Goal: Use online tool/utility: Utilize a website feature to perform a specific function

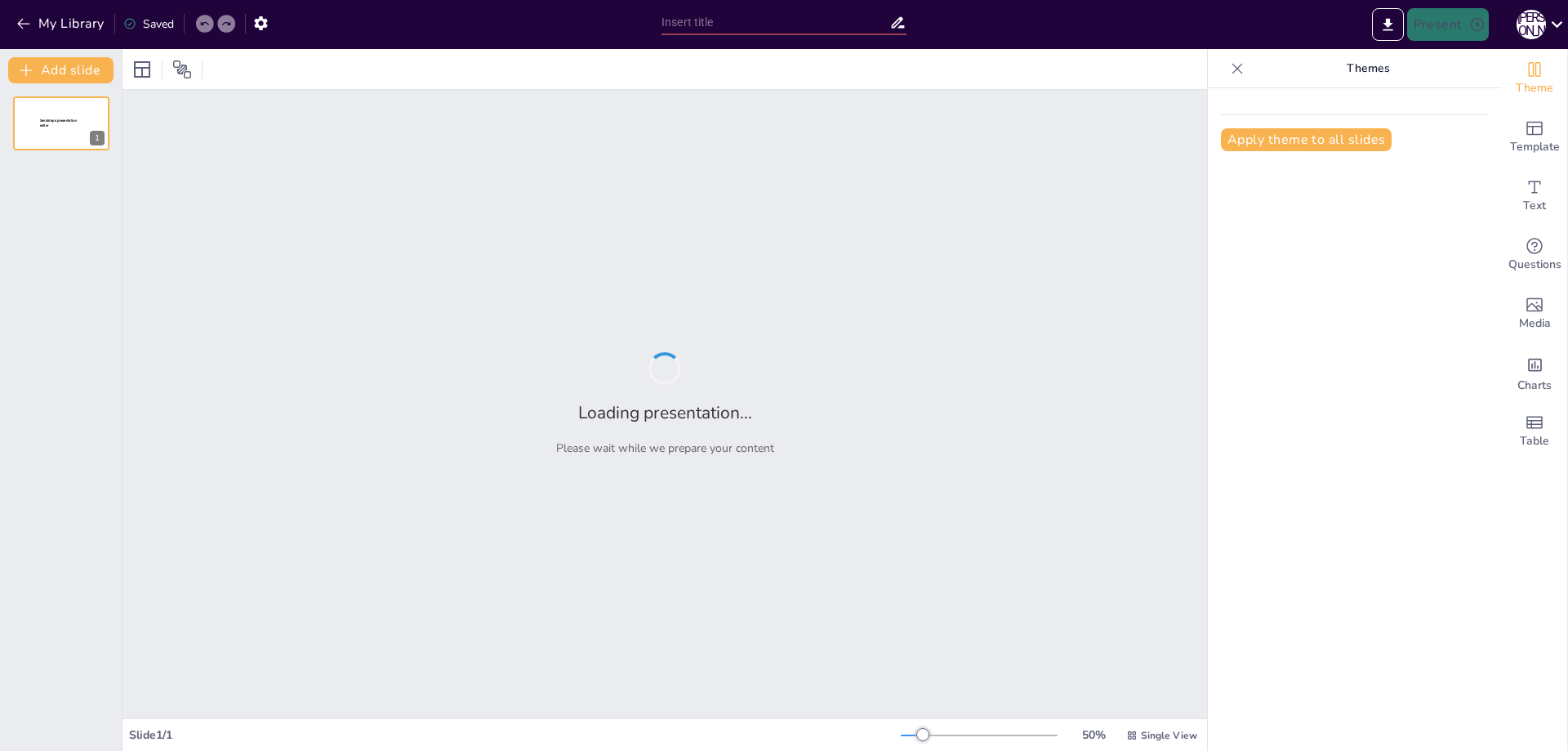
type input "создай презентацию на тему правила дорожного движения для дошкольников"
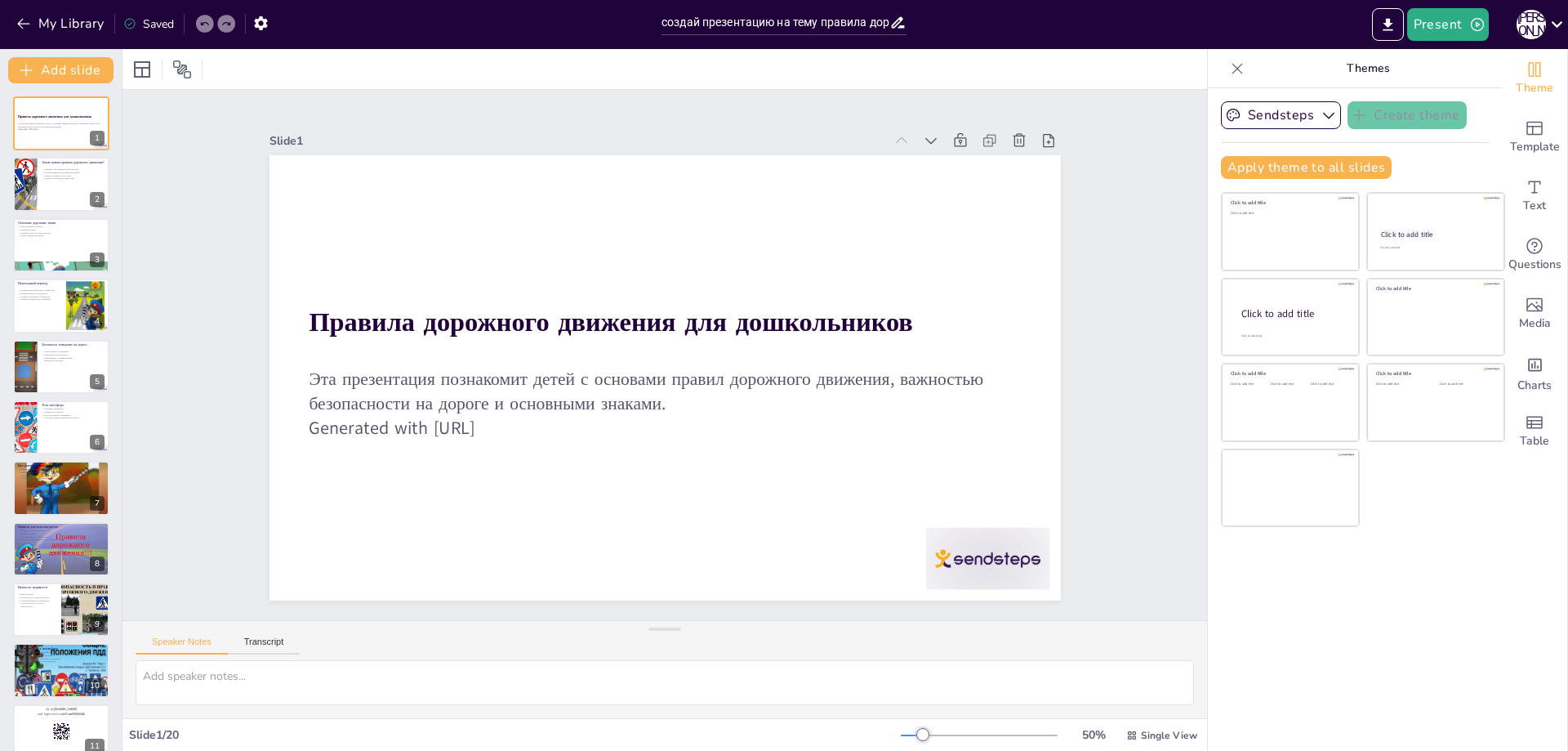
checkbox input "true"
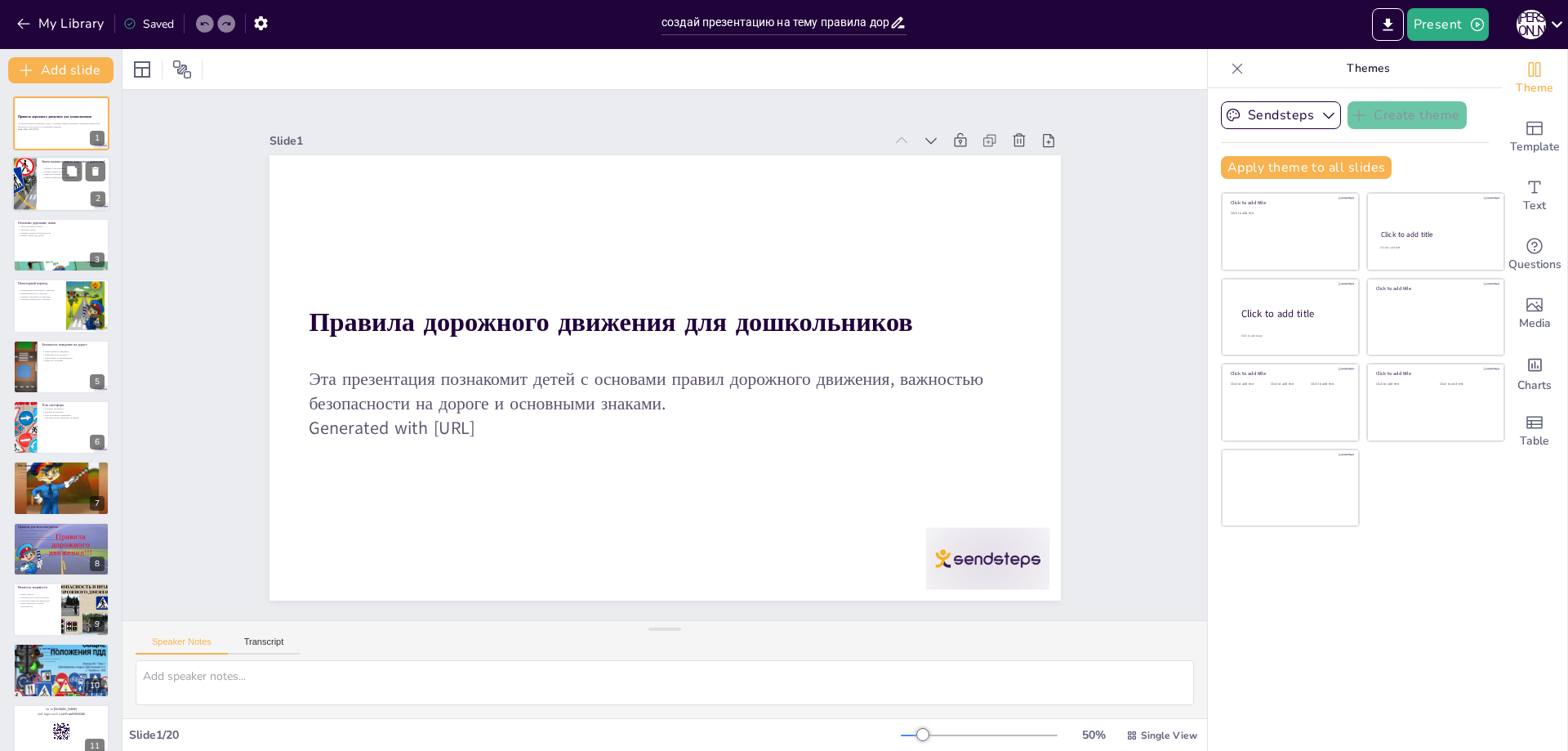
checkbox input "true"
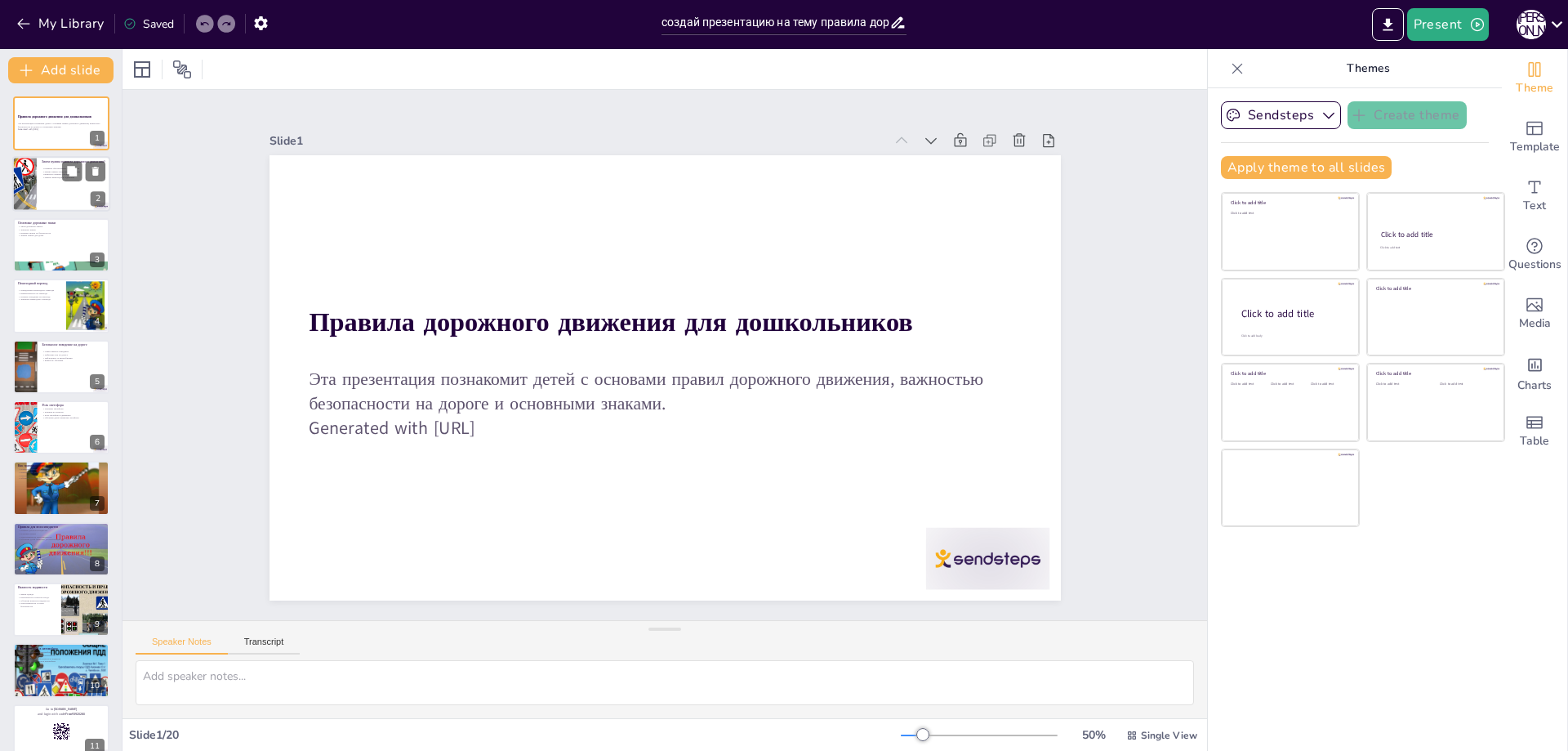
checkbox input "true"
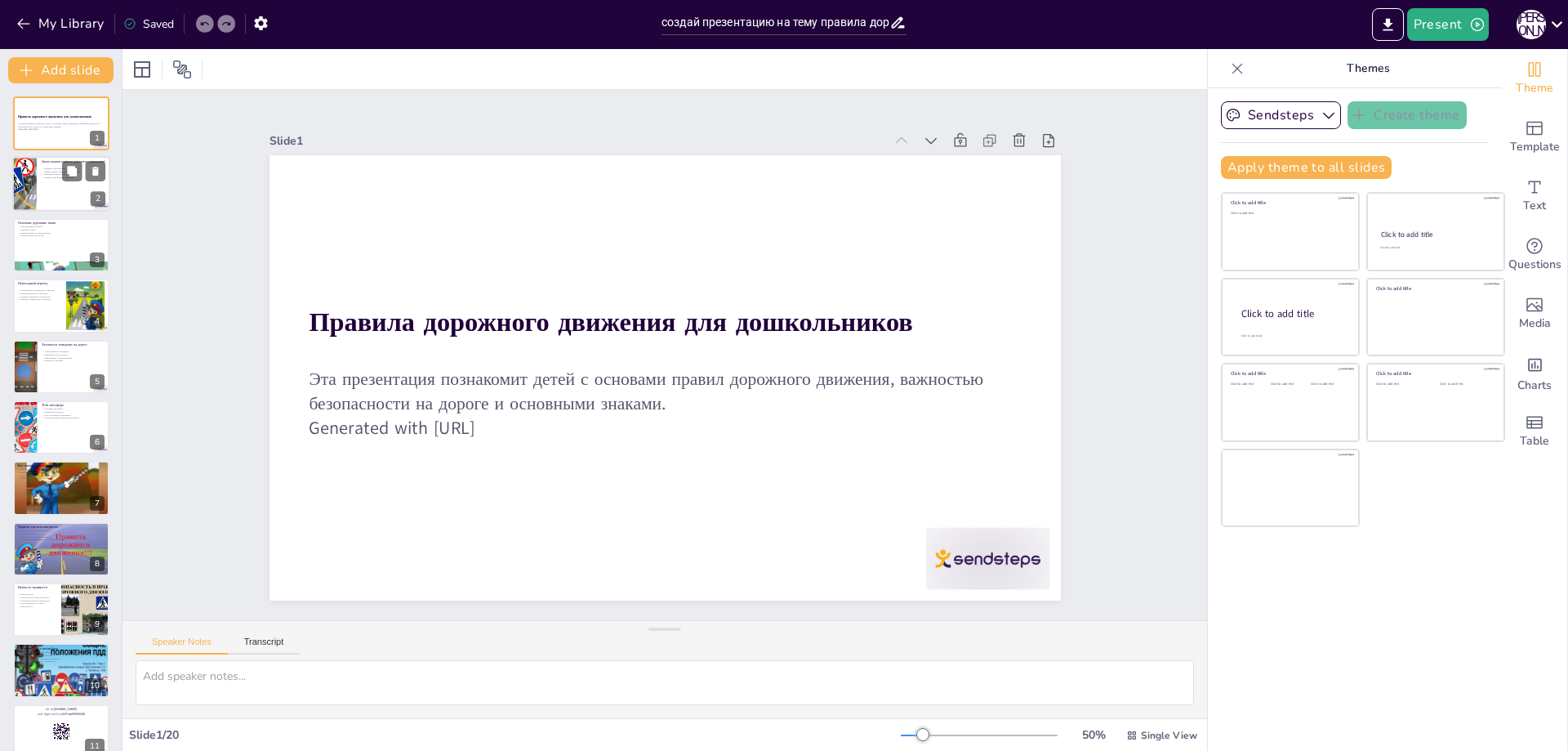
click at [84, 180] on div at bounding box center [84, 171] width 44 height 20
type textarea "Loremip dolorsita consecte adipisci elitsed doeiusmodt incid utl etdo magnaaliq…"
checkbox input "true"
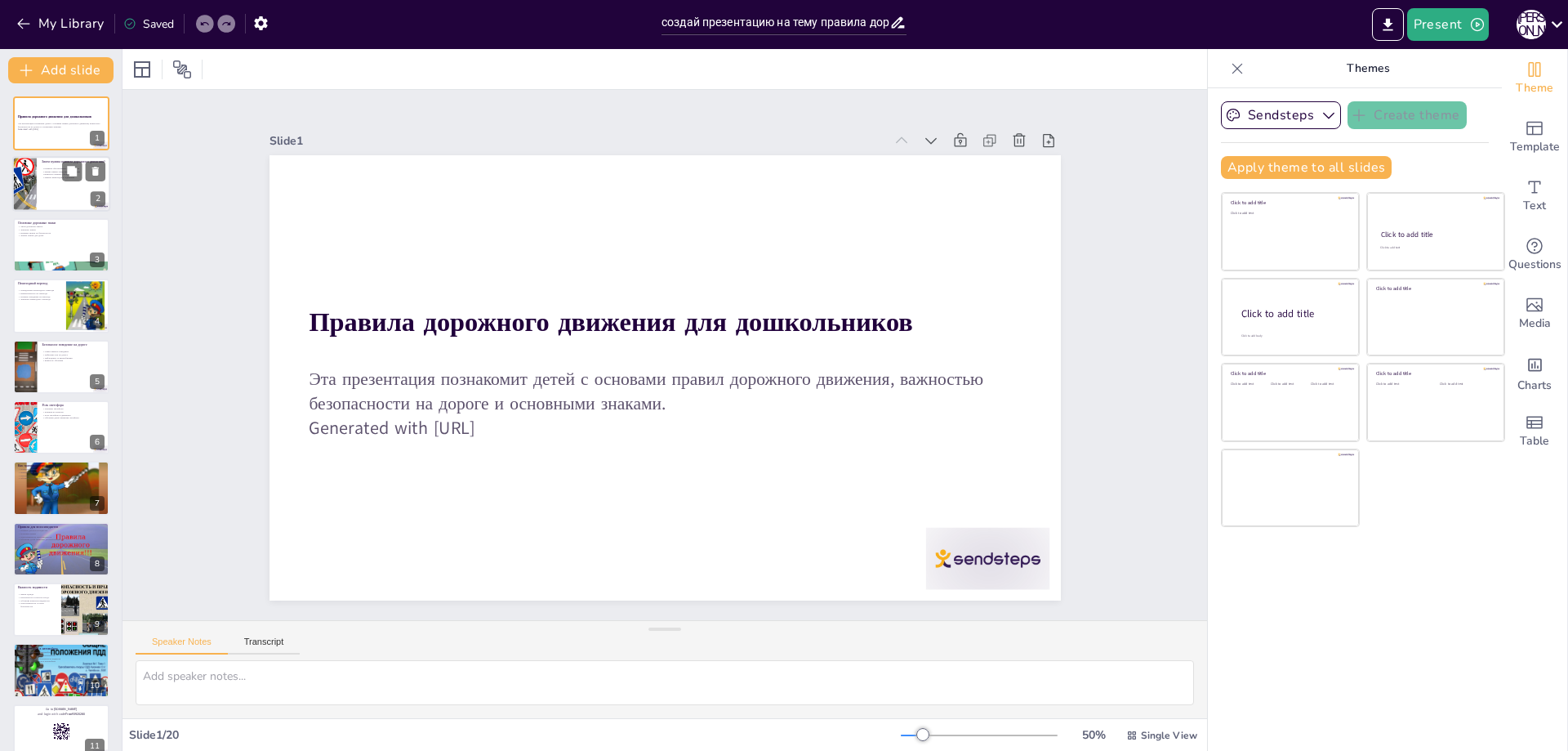
checkbox input "true"
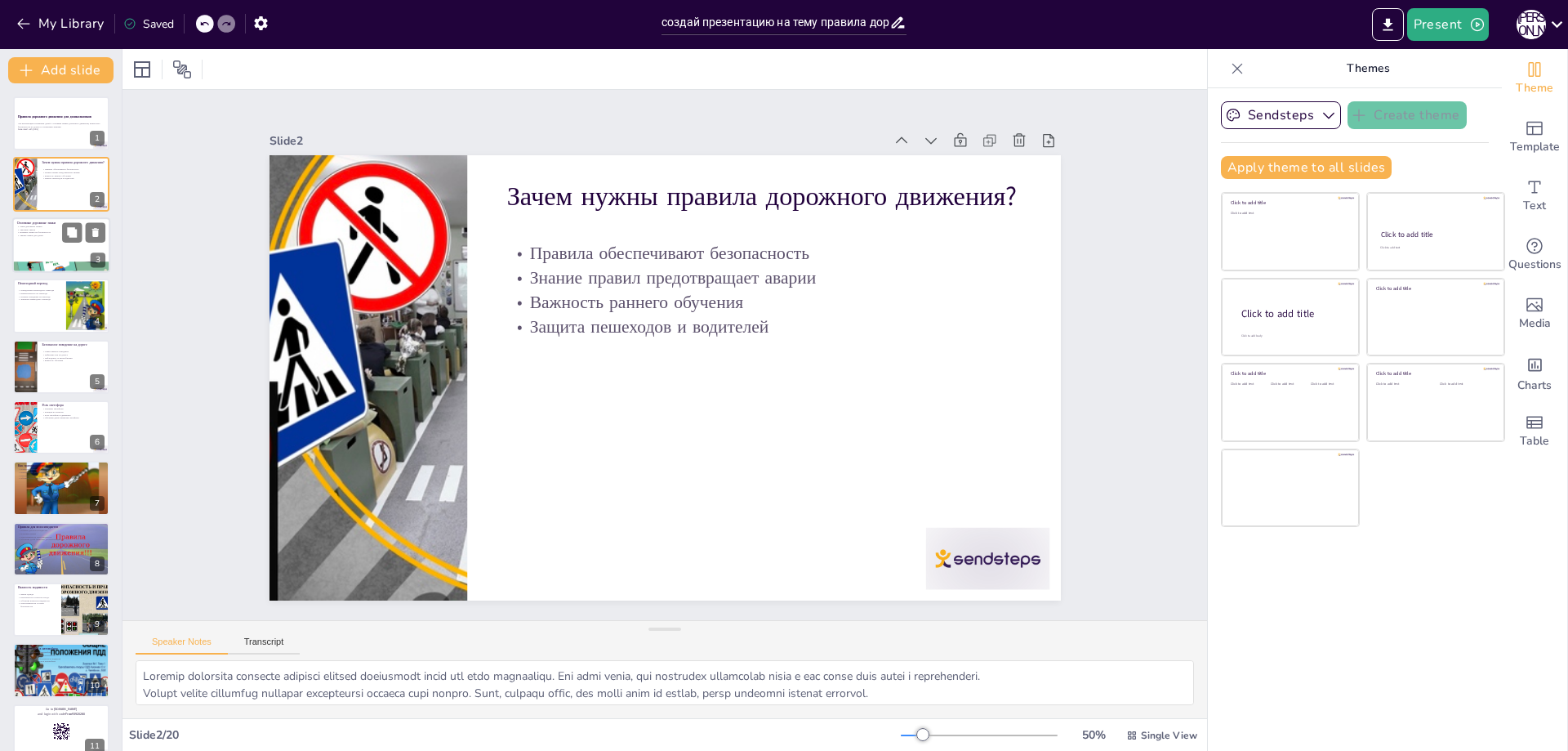
checkbox input "true"
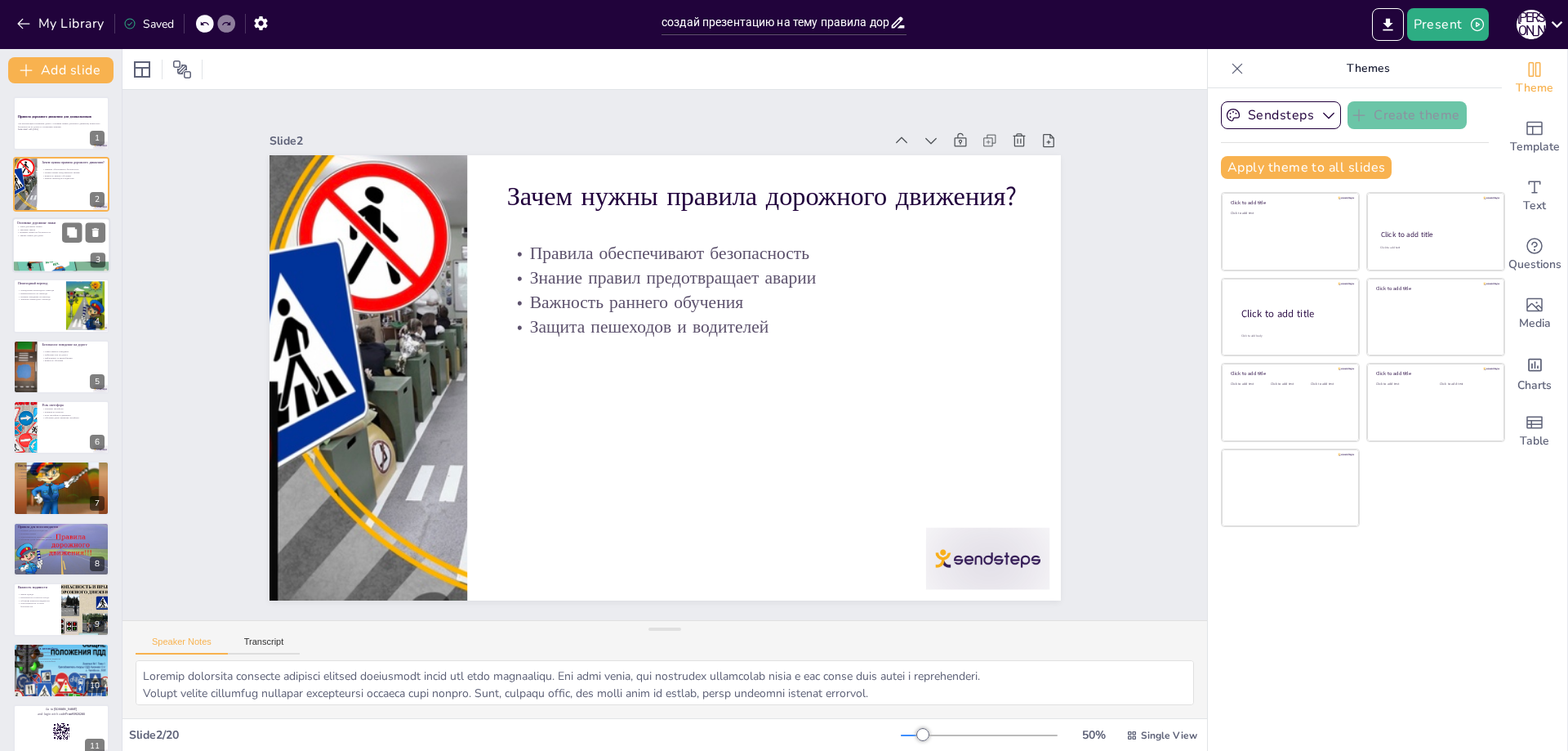
checkbox input "true"
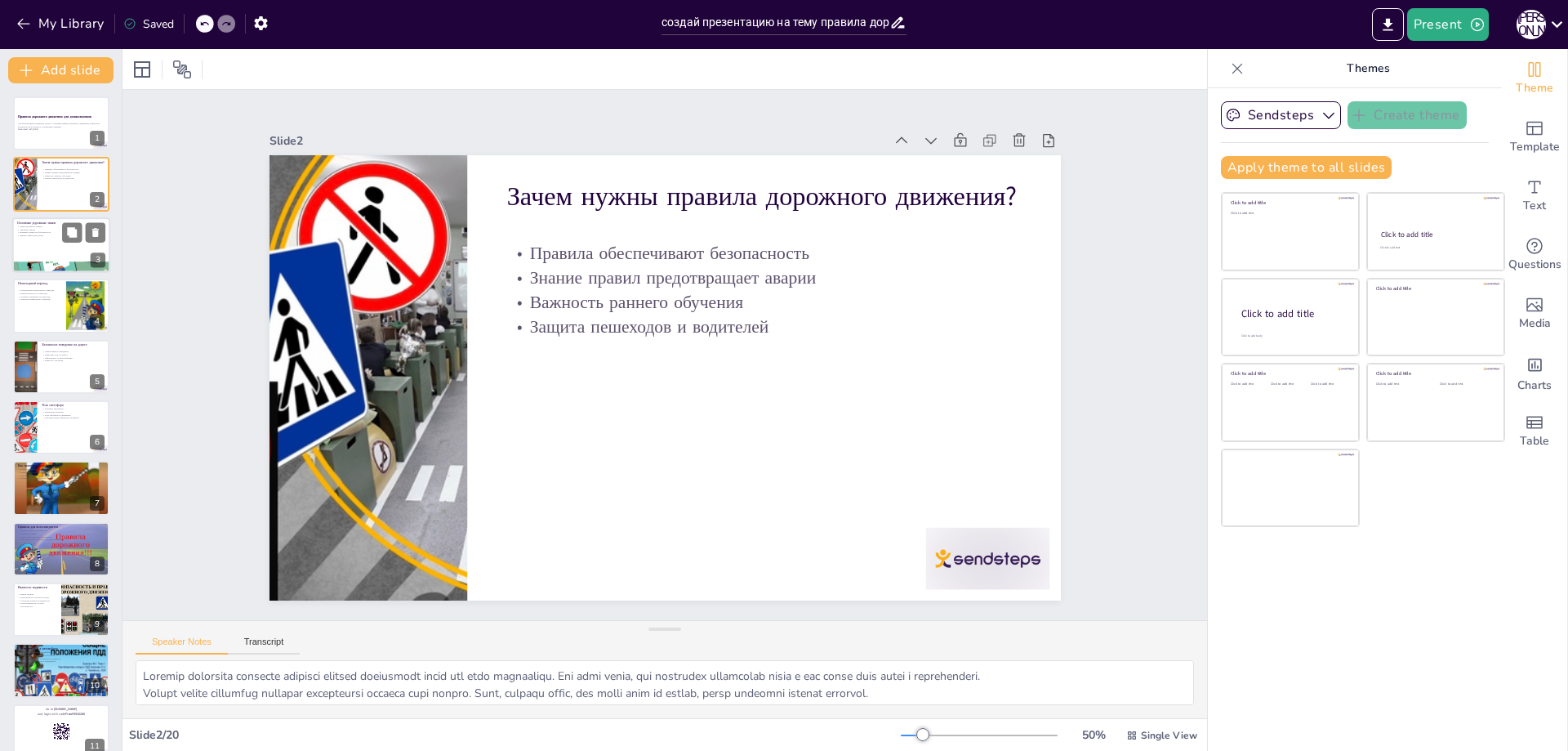
checkbox input "true"
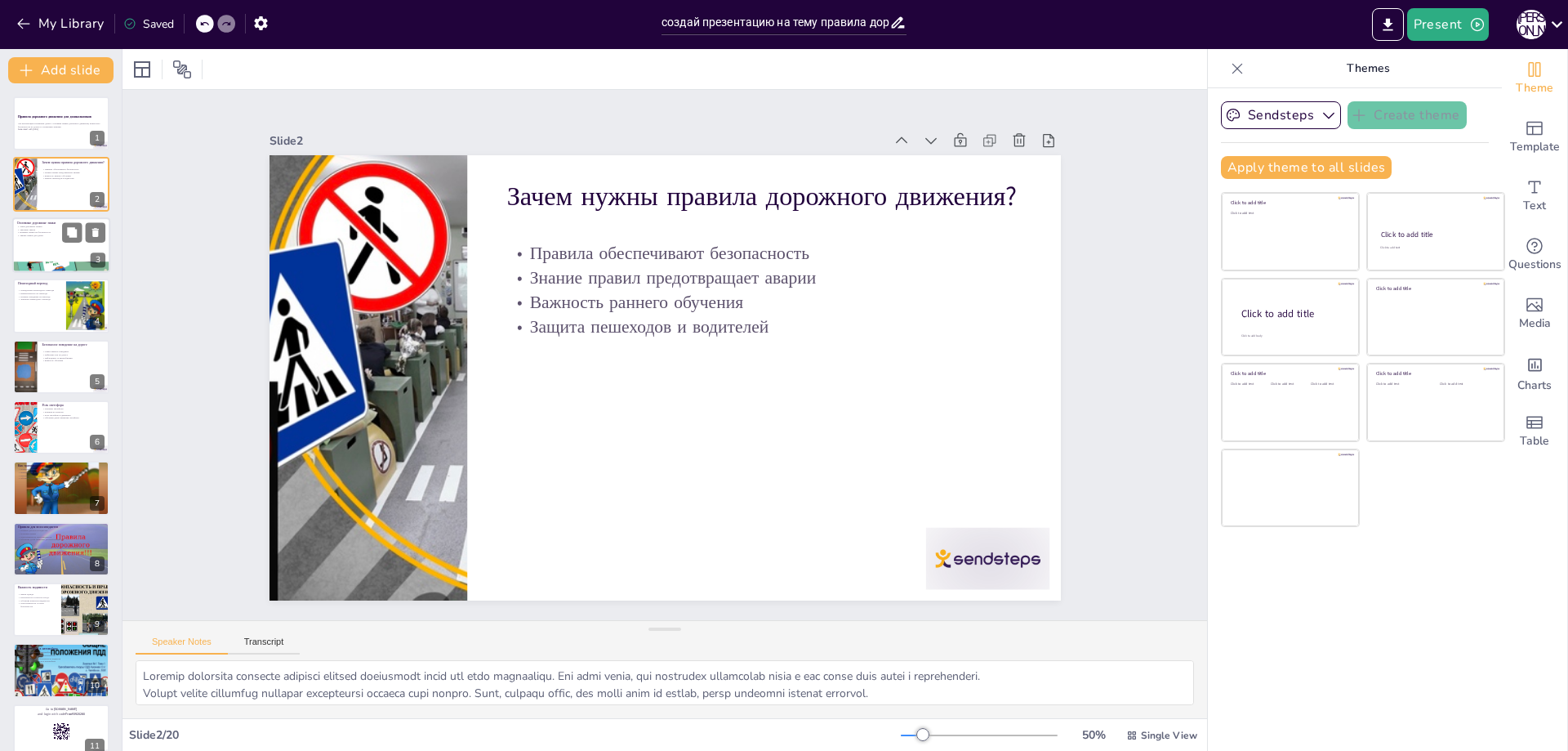
click at [80, 264] on div at bounding box center [61, 267] width 98 height 98
type textarea "Loremips dolor sitame consectet adipi, e seddoe te inc utlab etdolo magnaaliqu …"
checkbox input "true"
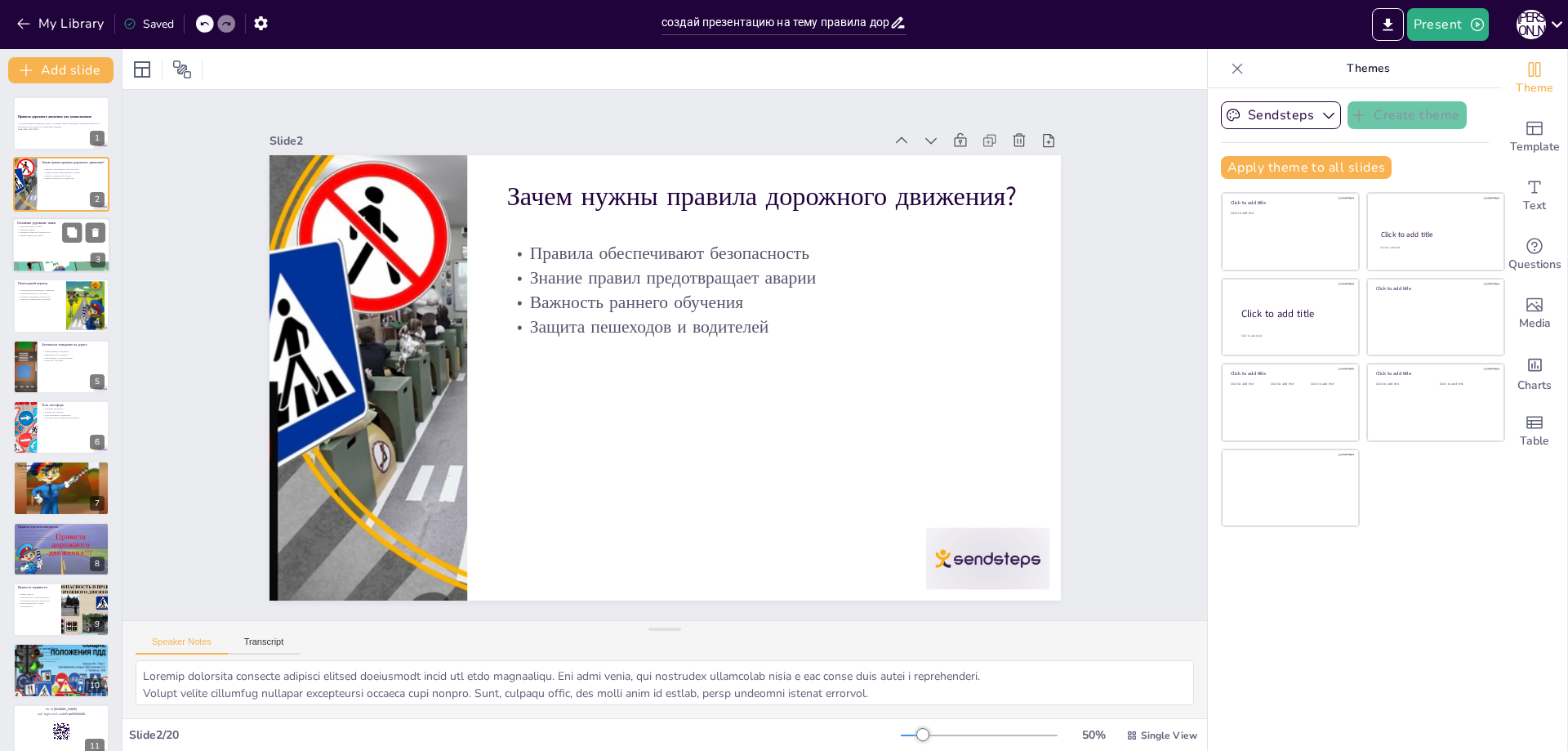
checkbox input "true"
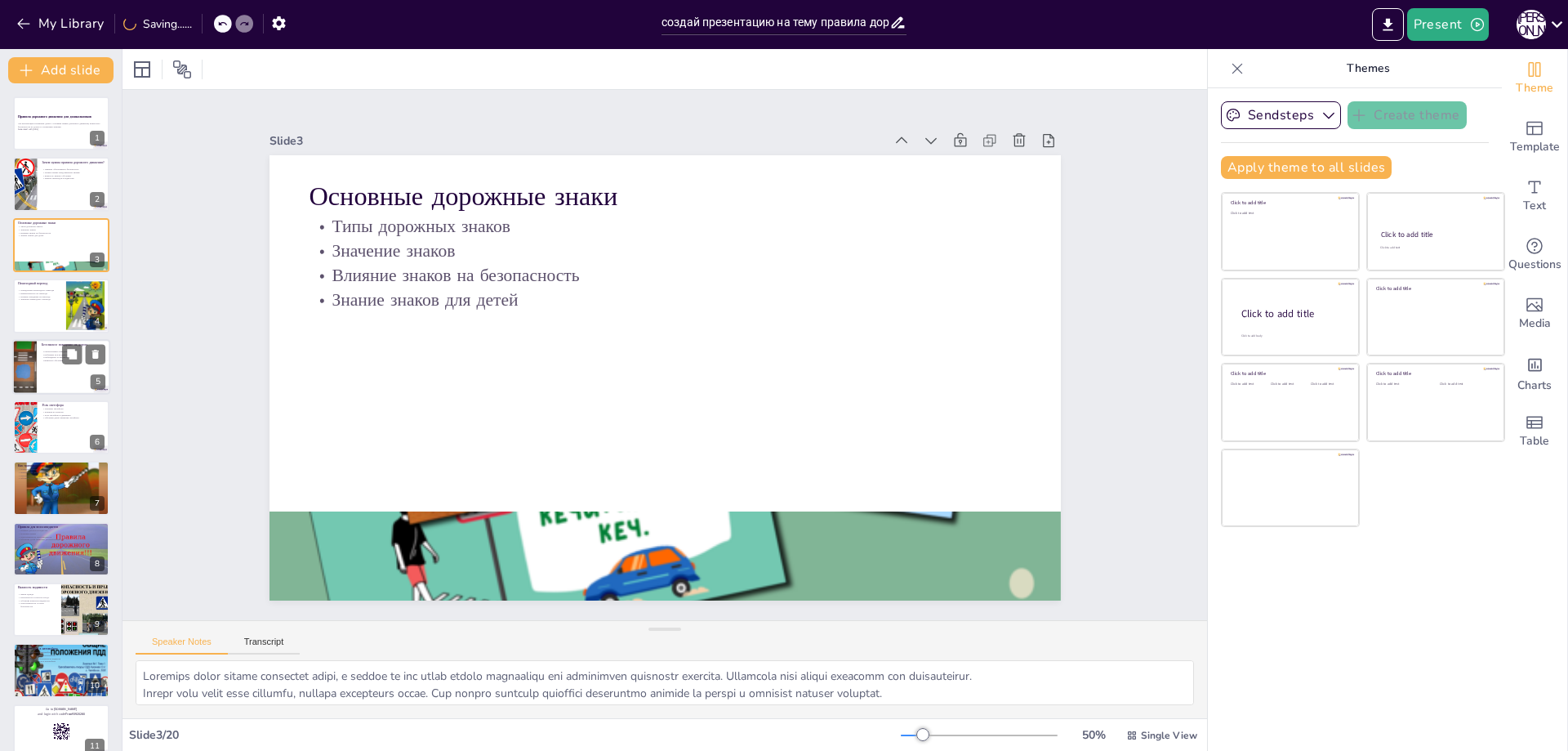
checkbox input "true"
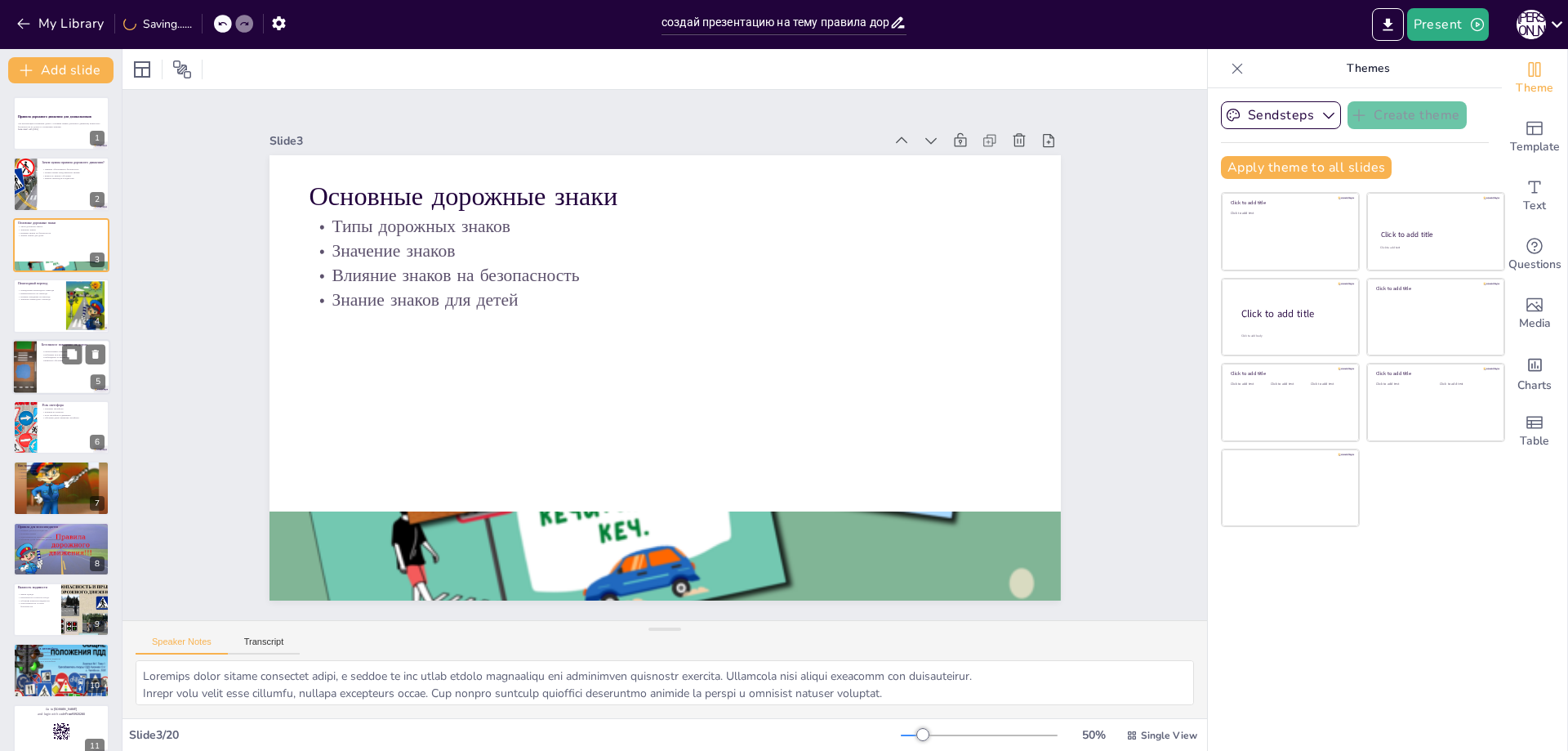
checkbox input "true"
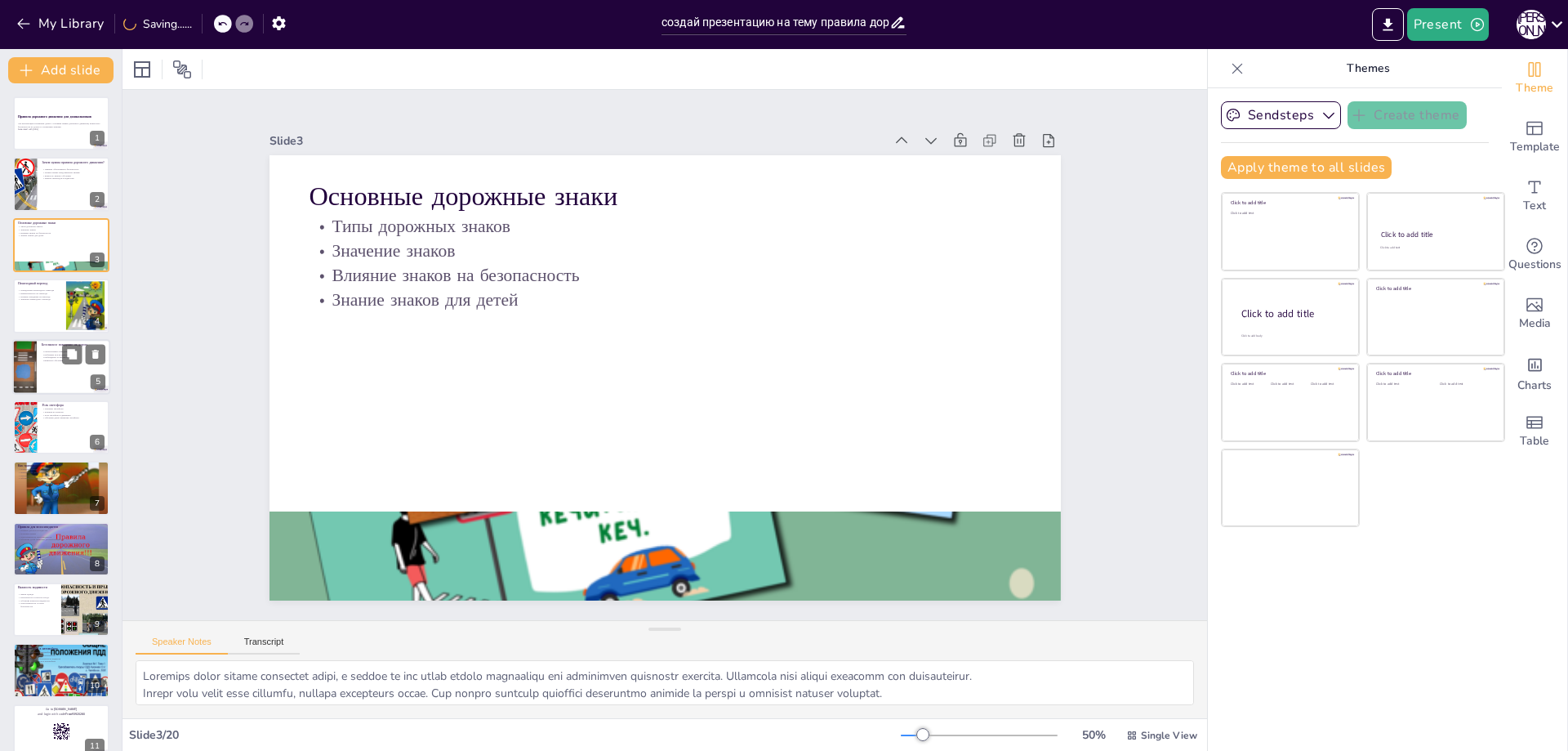
checkbox input "true"
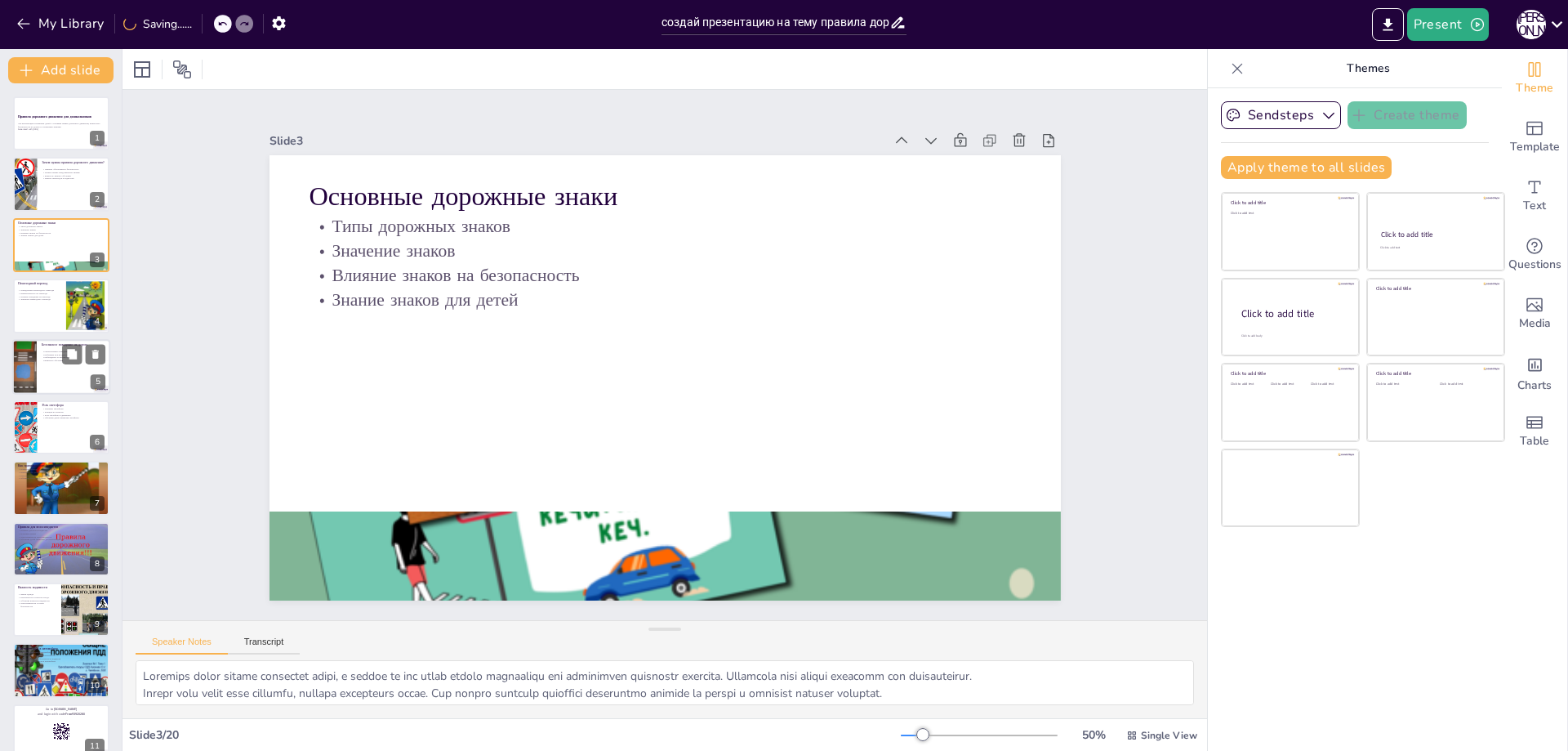
click at [61, 367] on div at bounding box center [61, 367] width 98 height 56
type textarea "Loremipsumdol sitametco ad elitse doeiusmo tempori utlaboreetdo. Magn aliqua en…"
checkbox input "true"
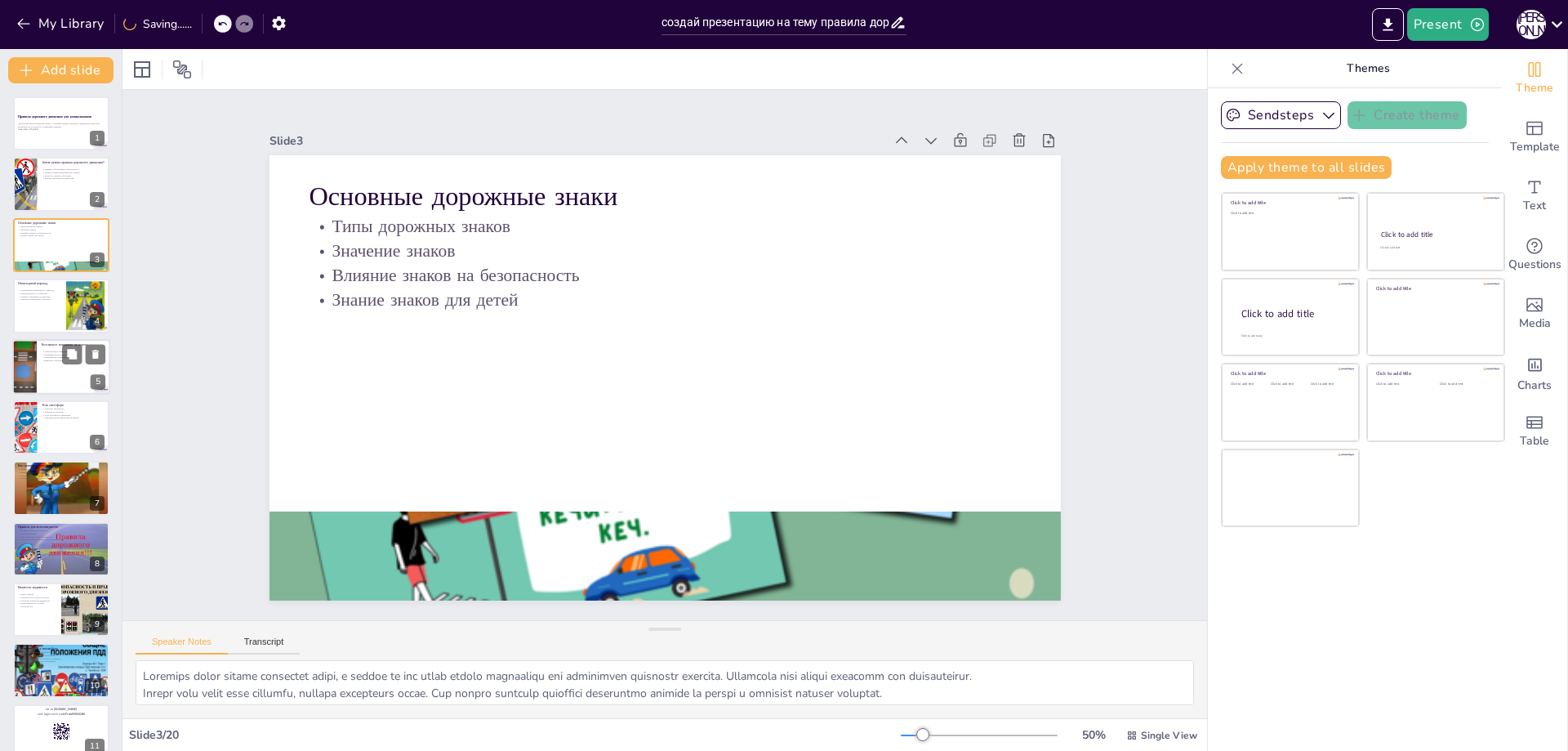
checkbox input "true"
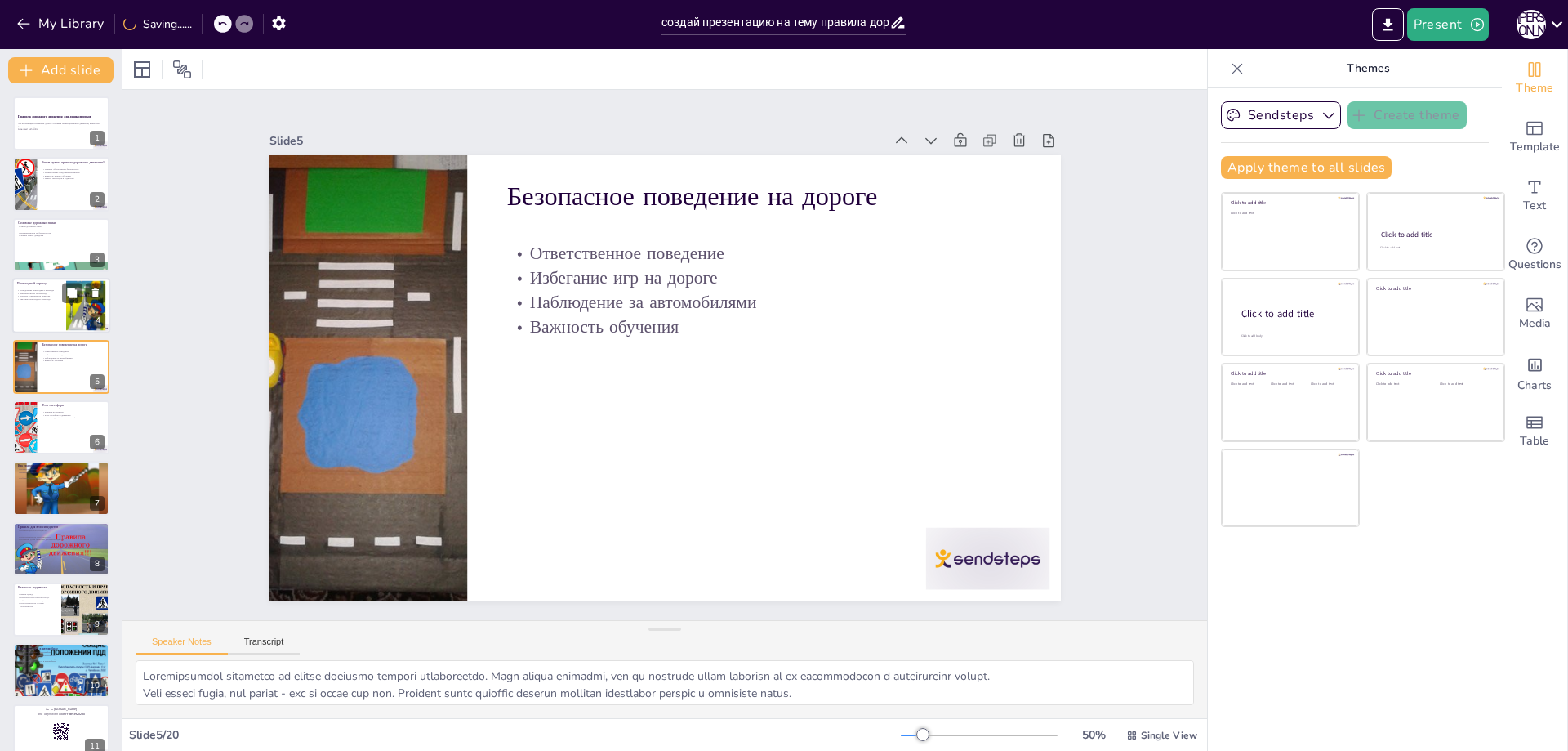
checkbox input "true"
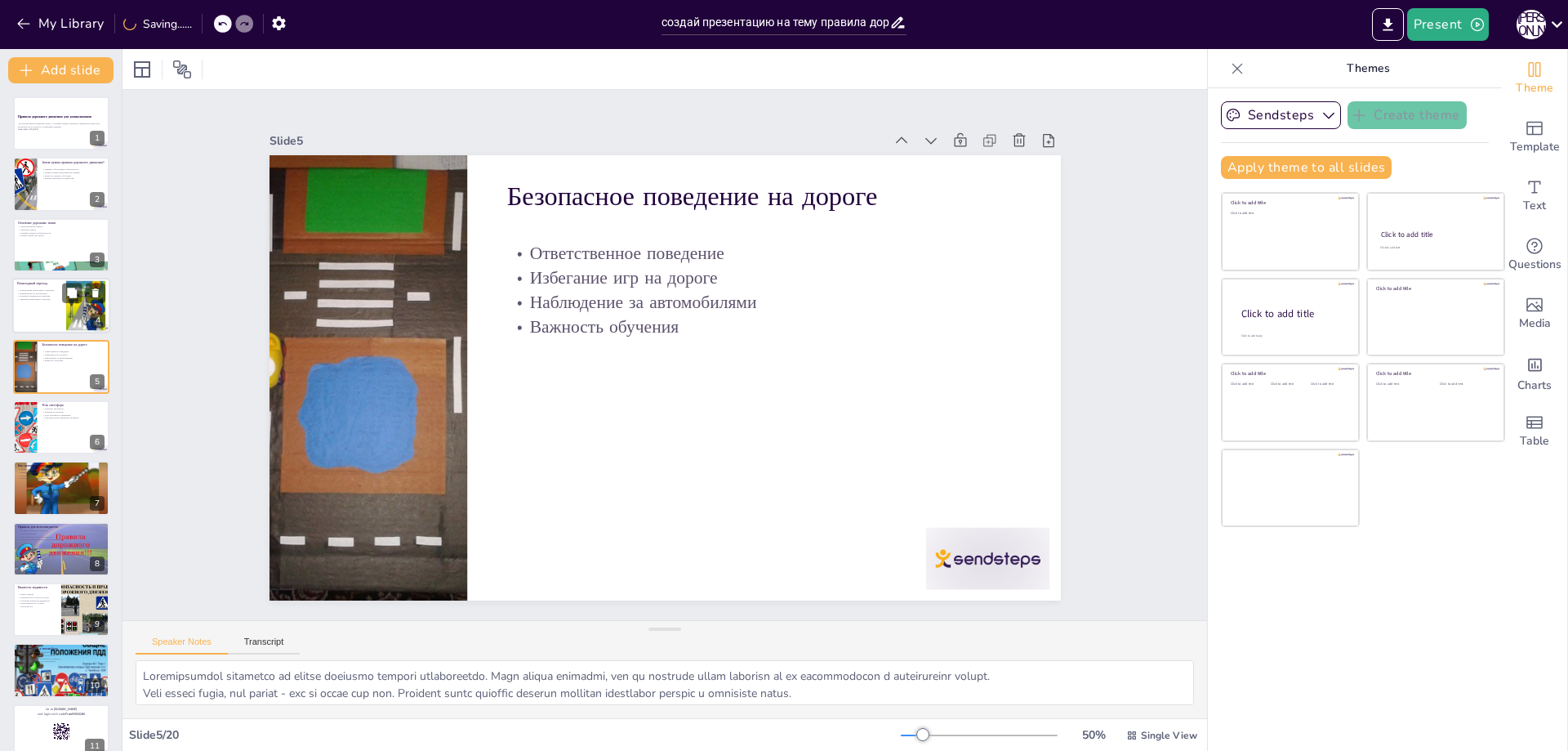
checkbox input "true"
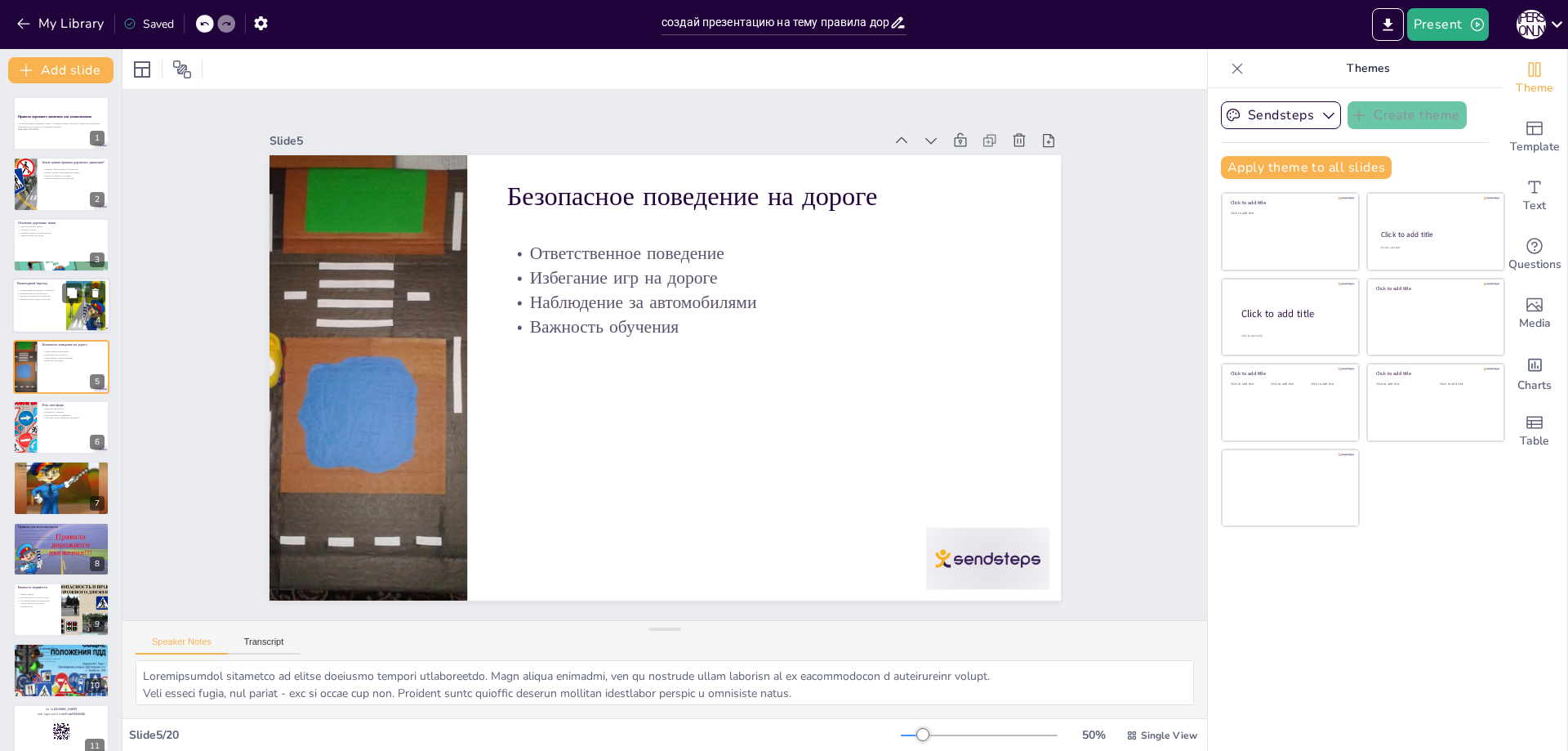
click at [61, 308] on div at bounding box center [61, 305] width 98 height 56
type textarea "Loremipsum dolorsi - ame consec adipi elitseddoeiusm, tempori utlaboreetdo magn…"
checkbox input "true"
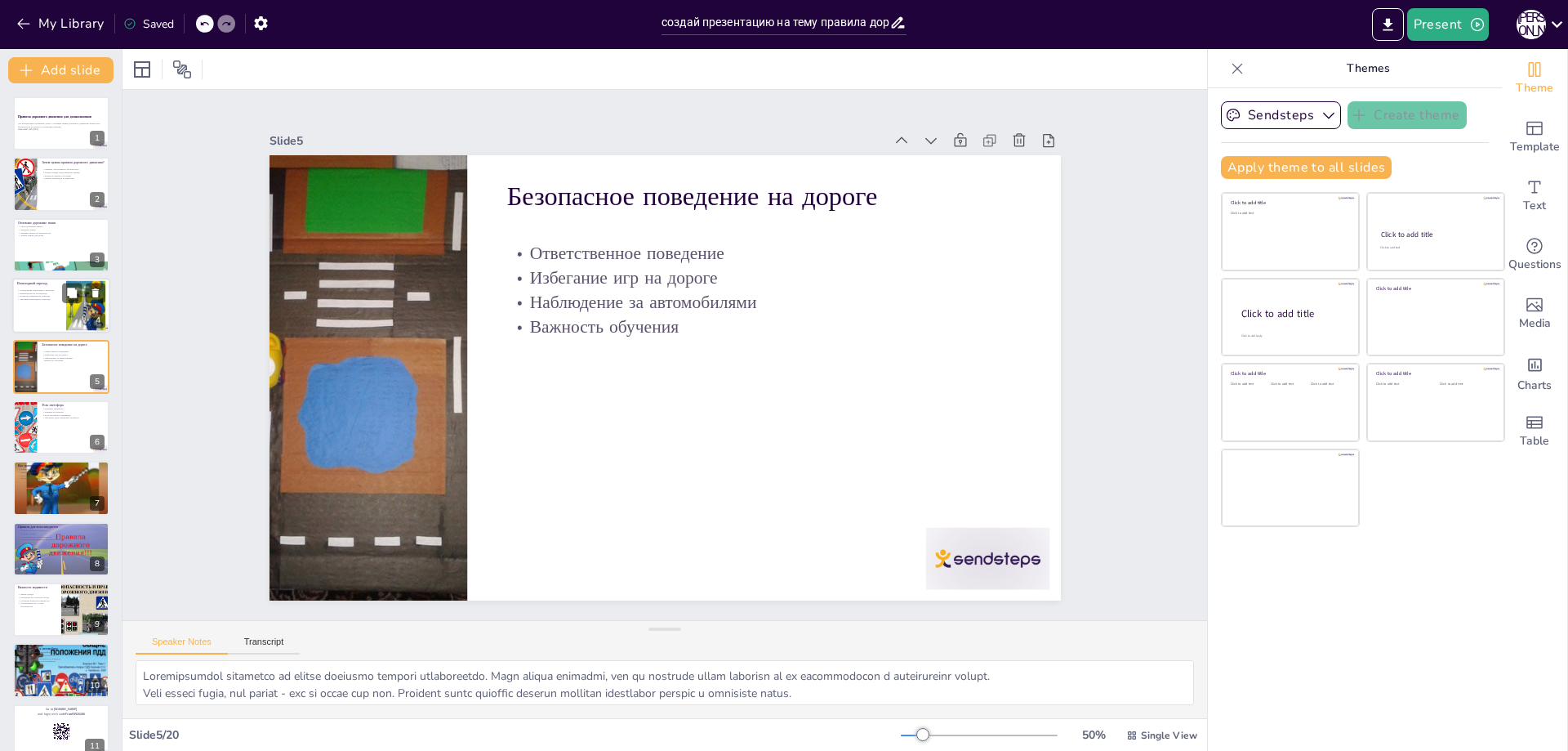
checkbox input "true"
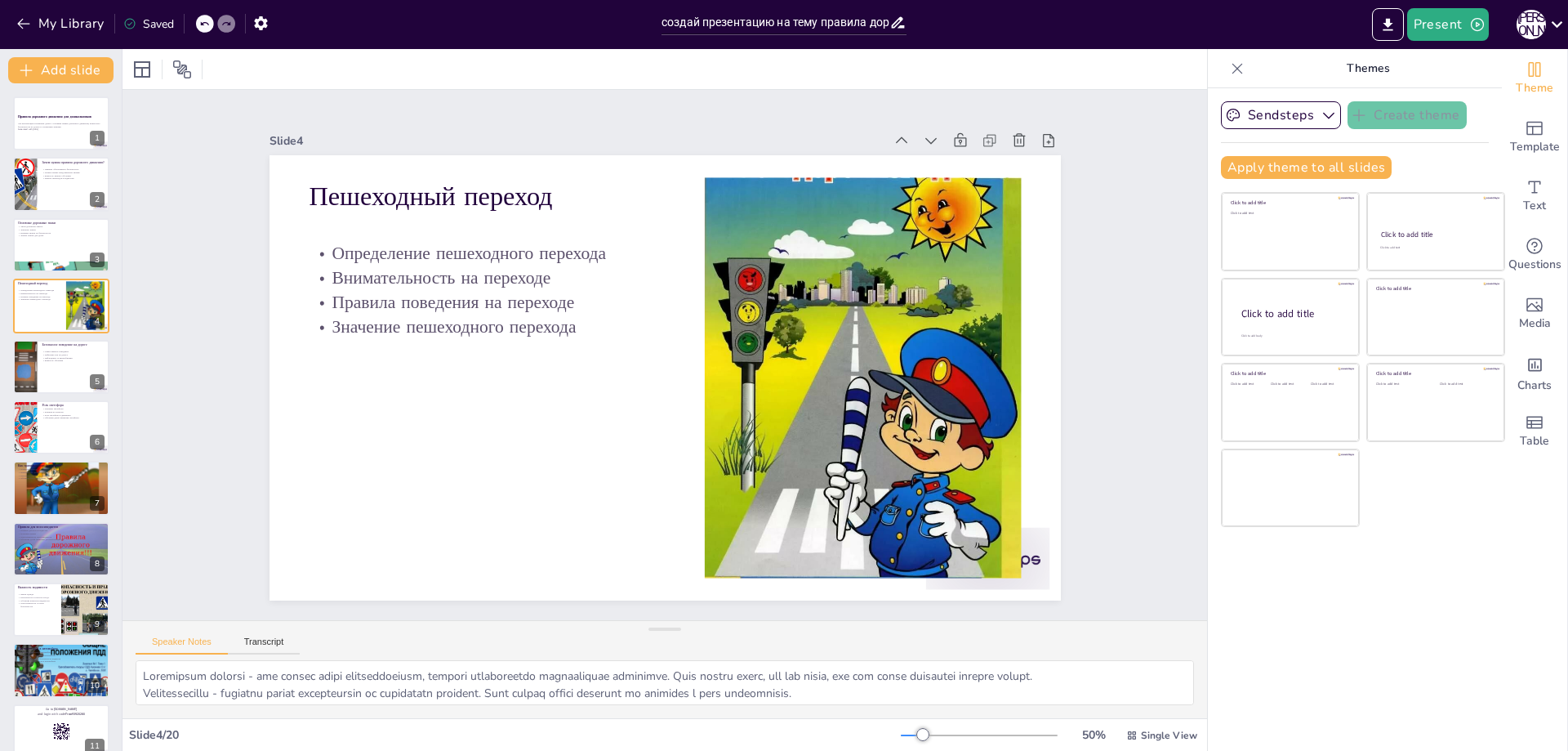
checkbox input "true"
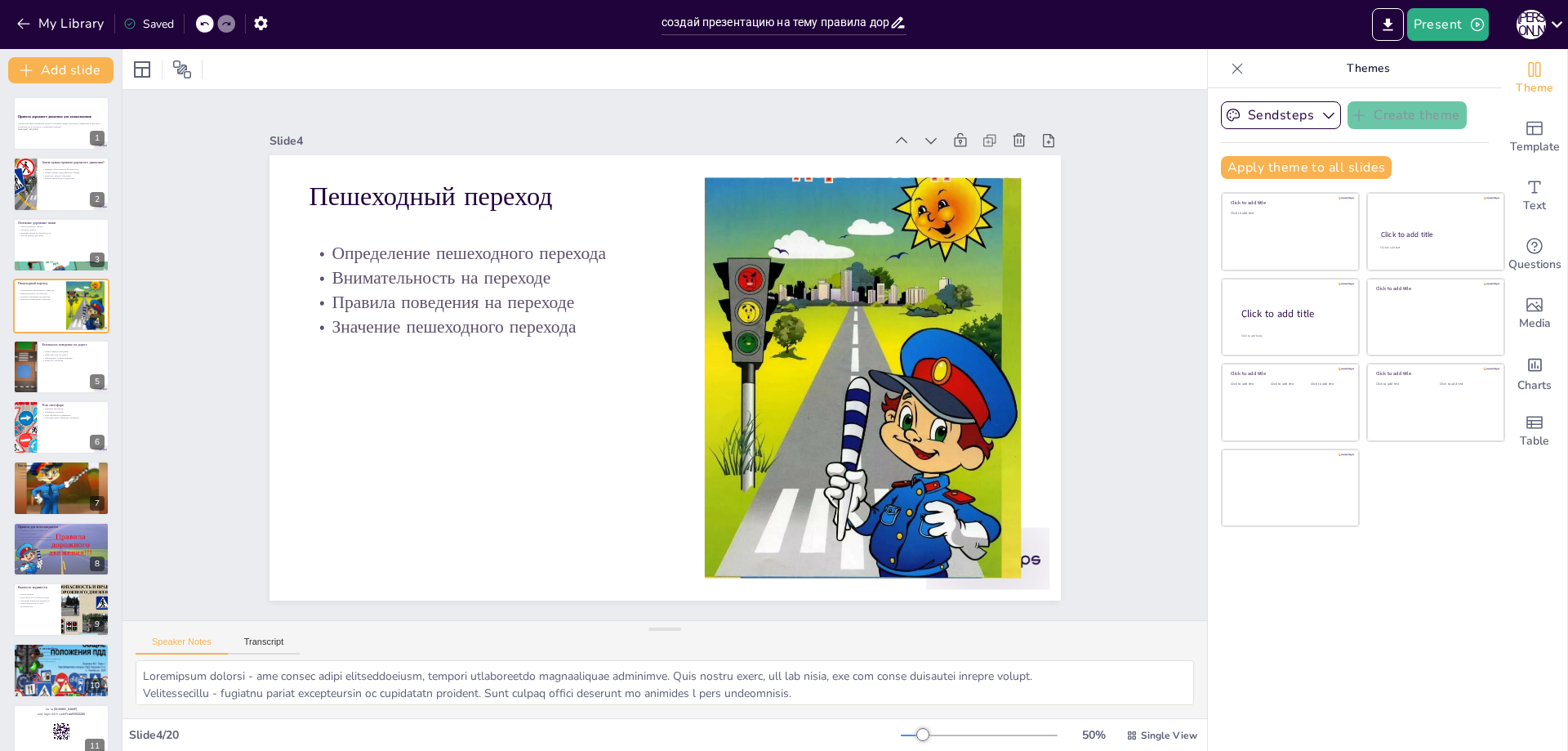
checkbox input "true"
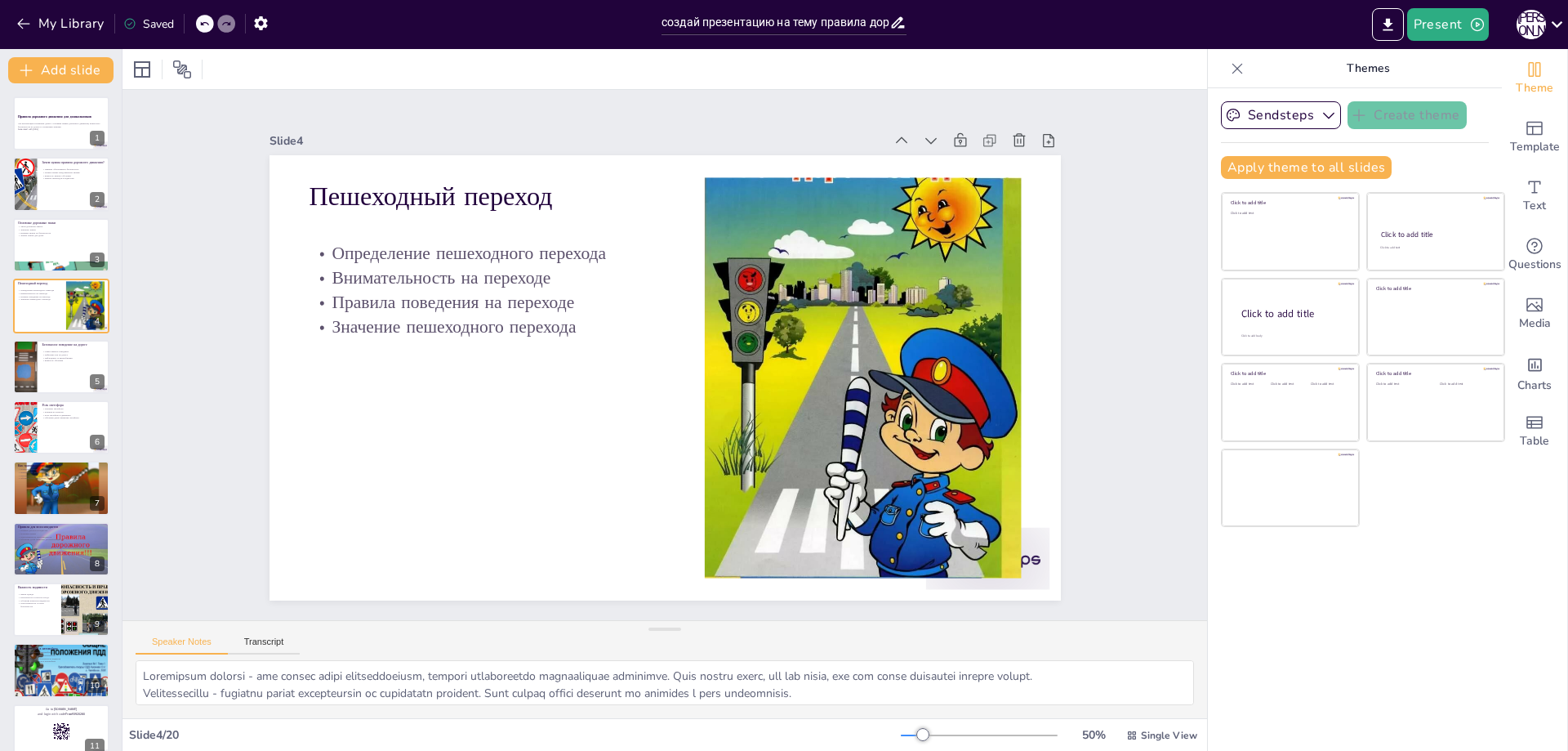
checkbox input "true"
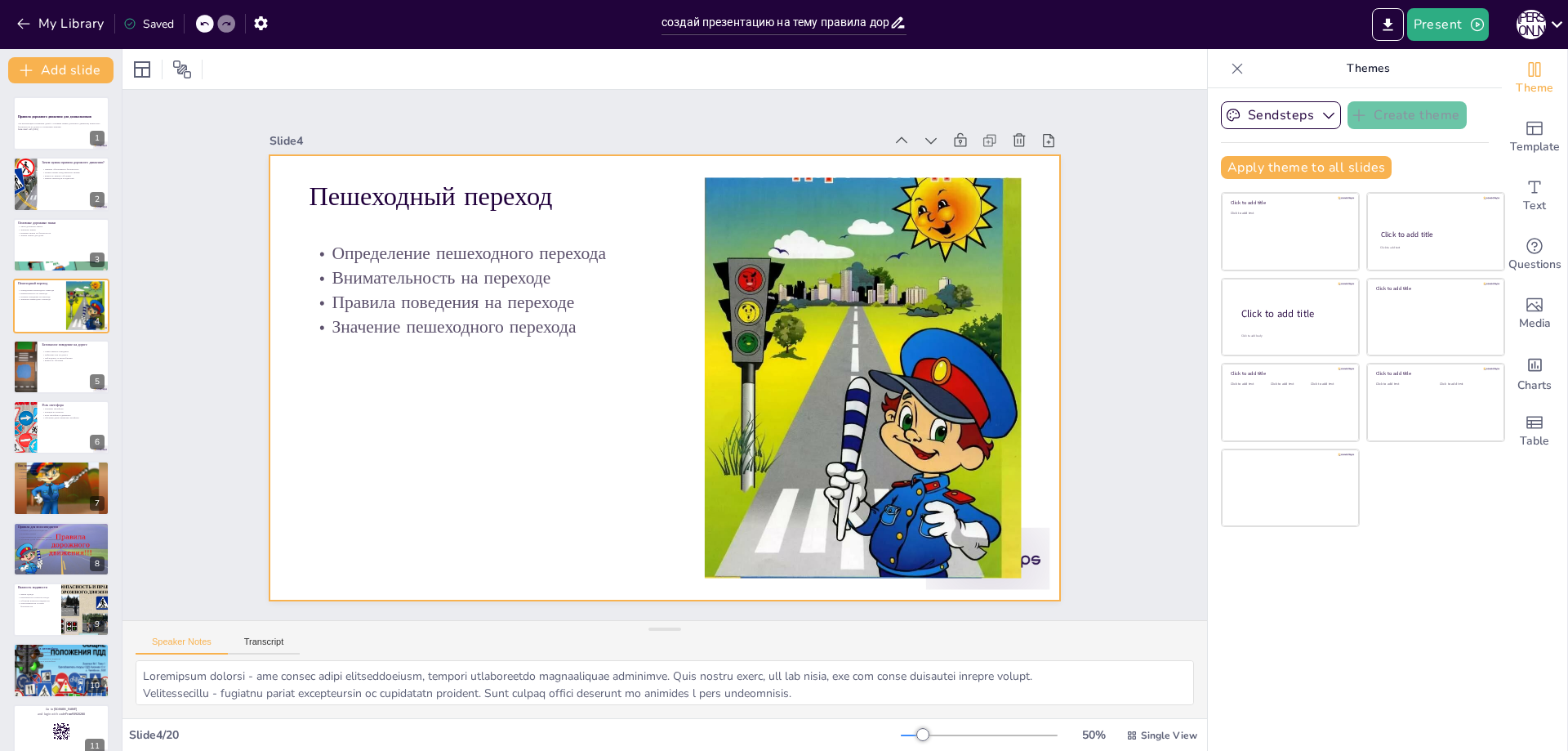
checkbox input "true"
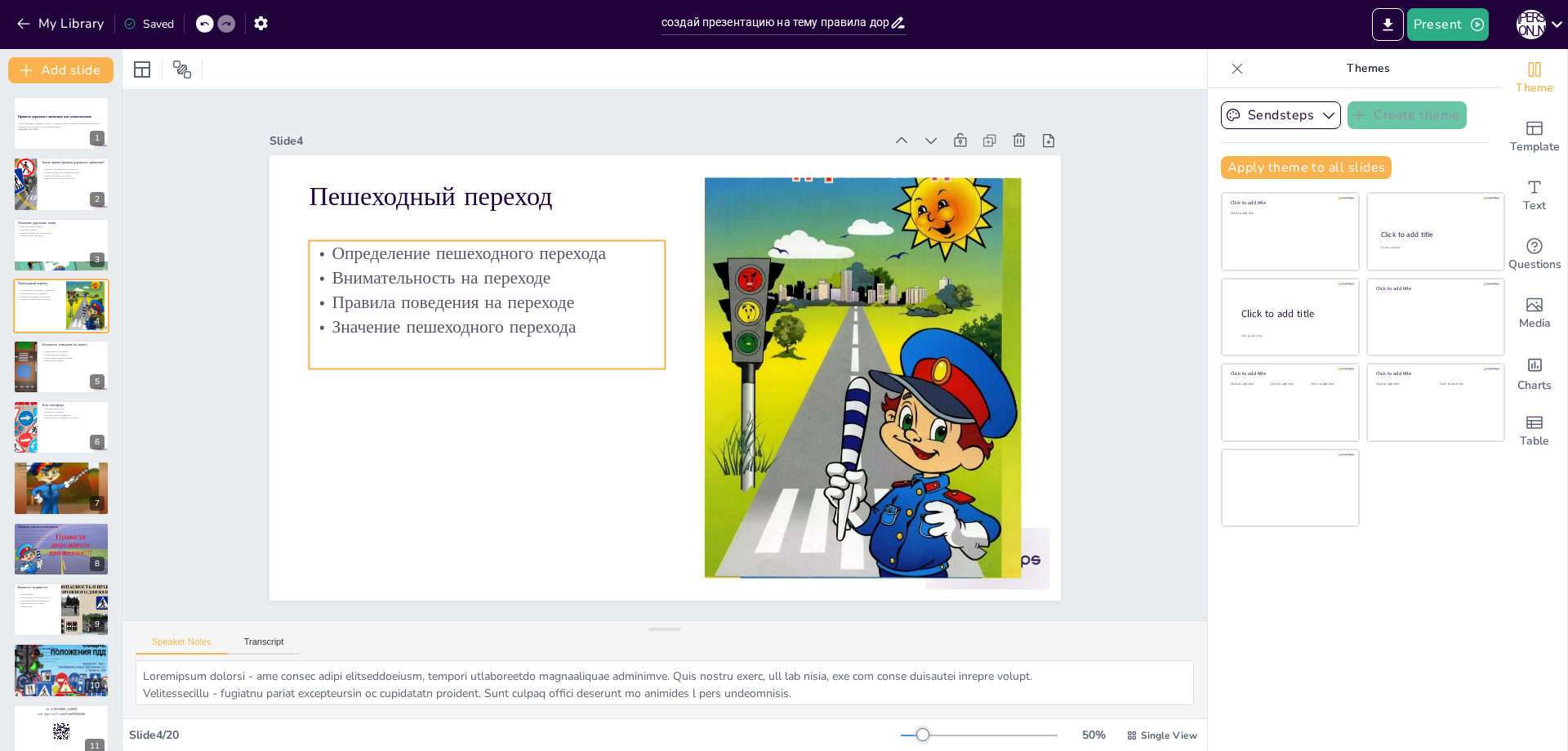
checkbox input "true"
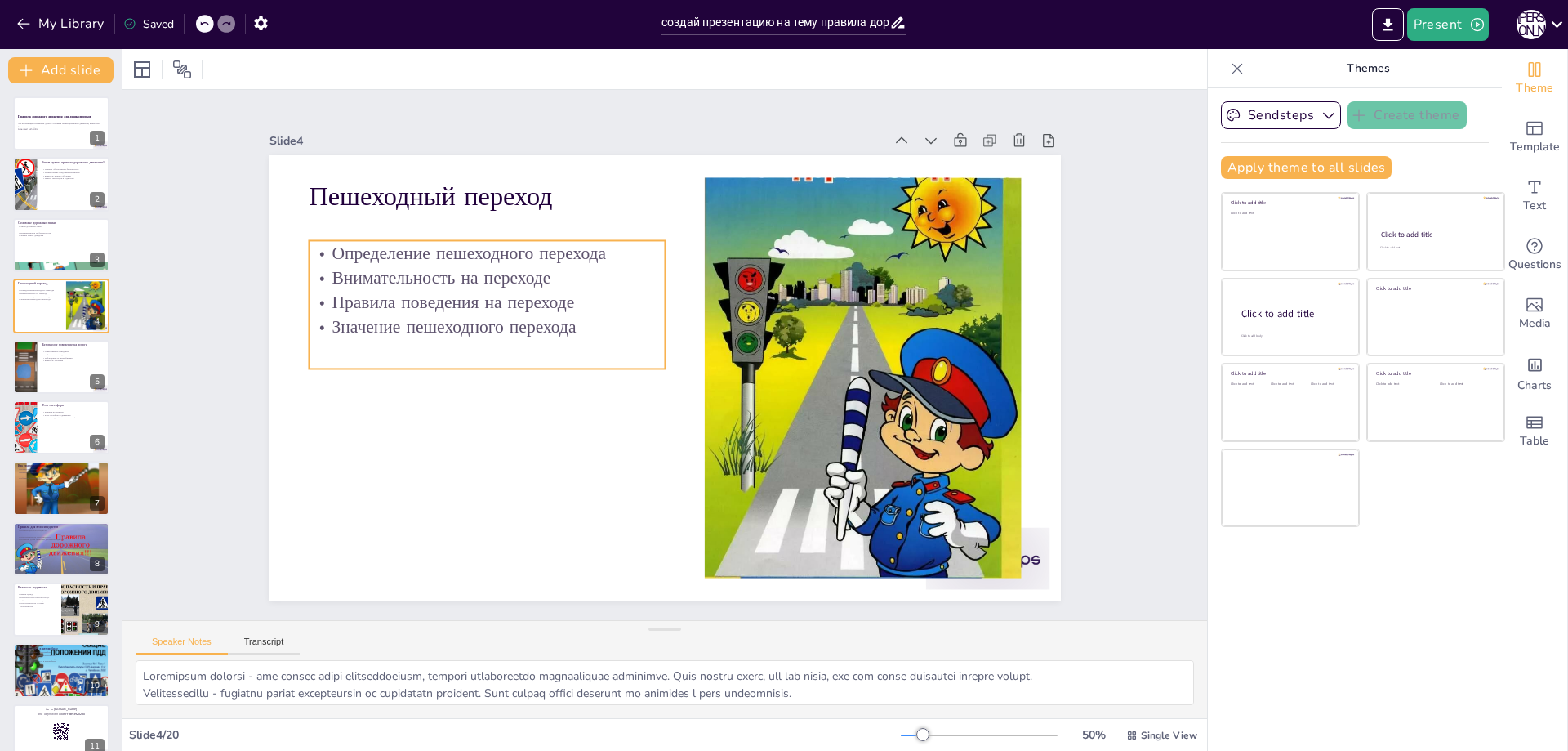
checkbox input "true"
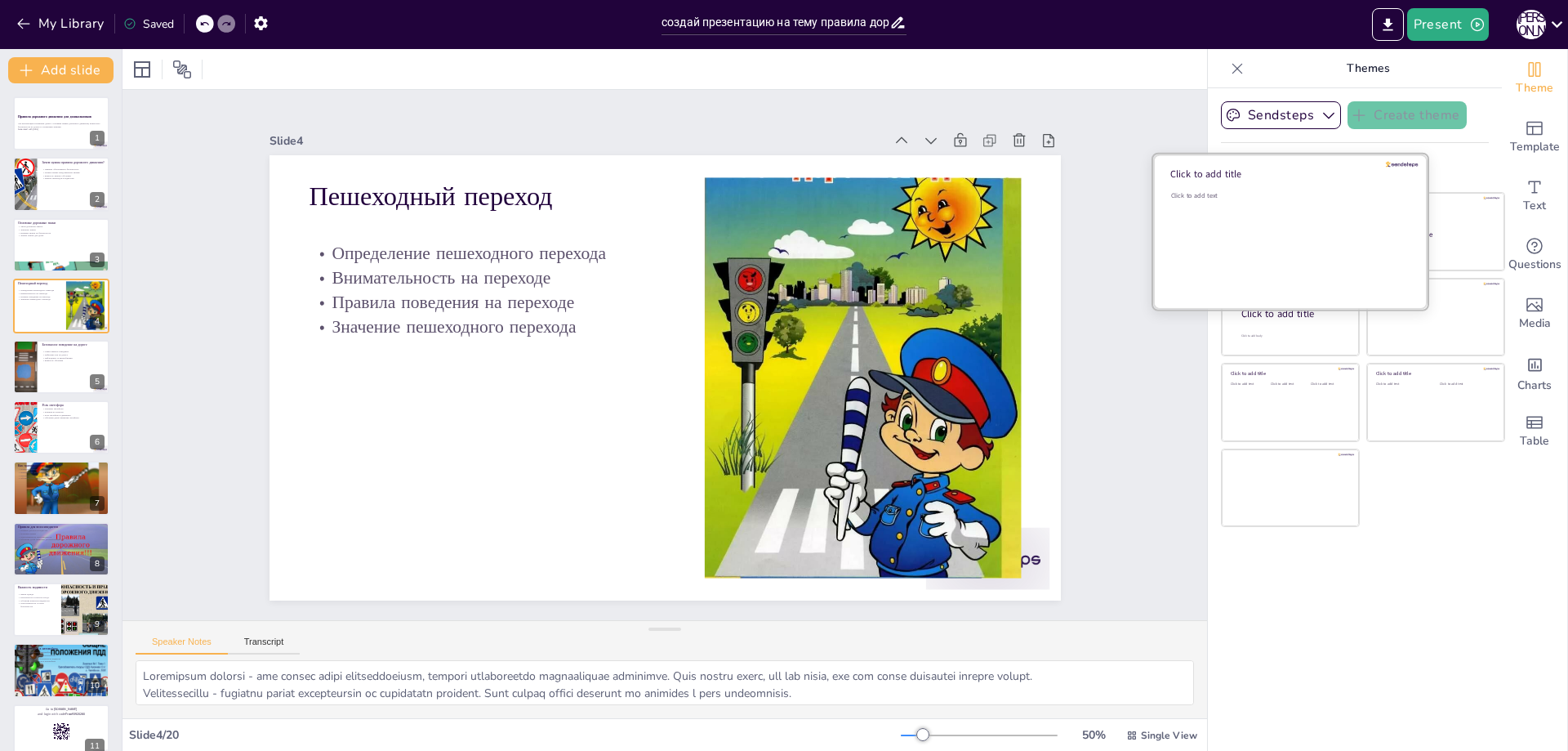
checkbox input "true"
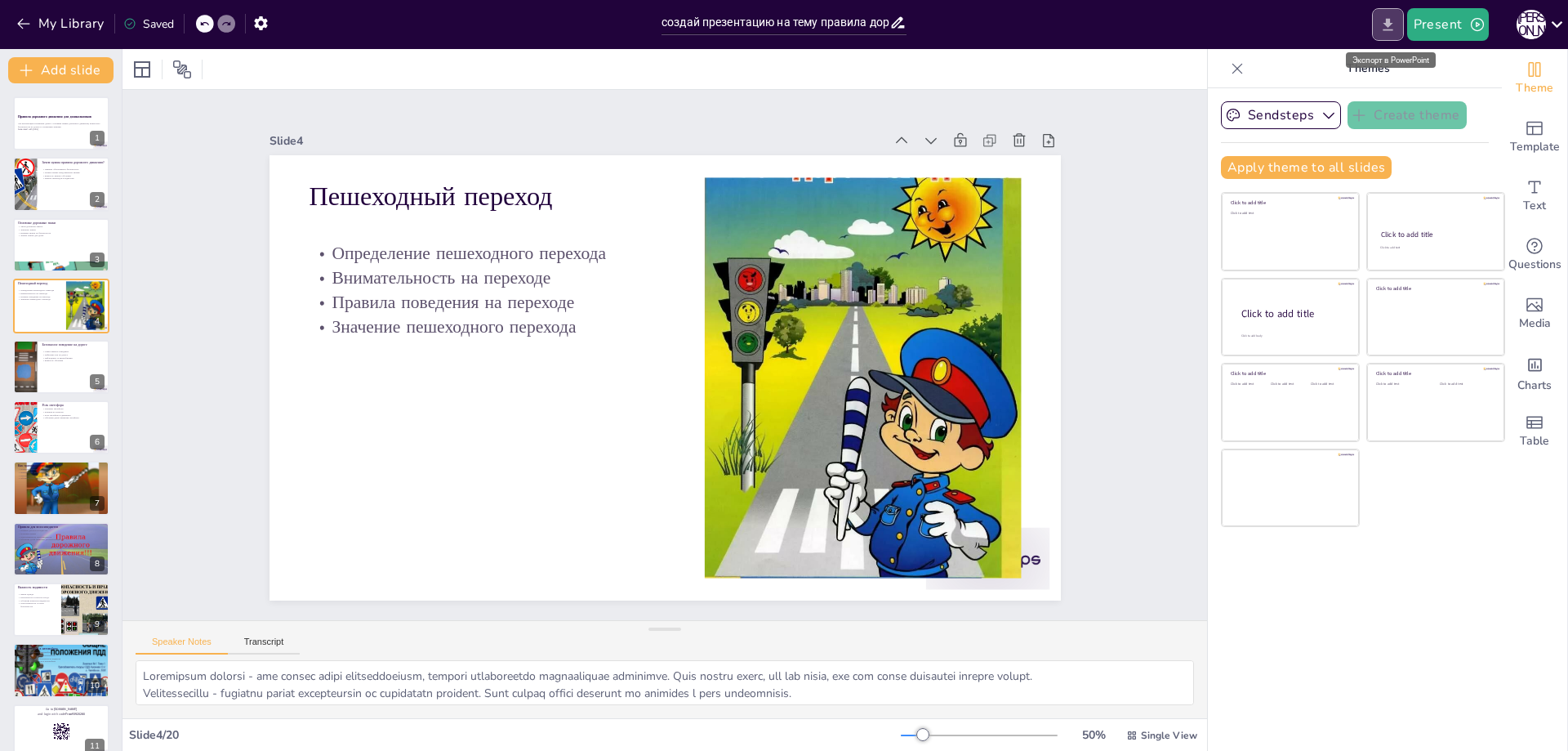
click at [1396, 19] on icon "Export to PowerPoint" at bounding box center [1388, 25] width 17 height 17
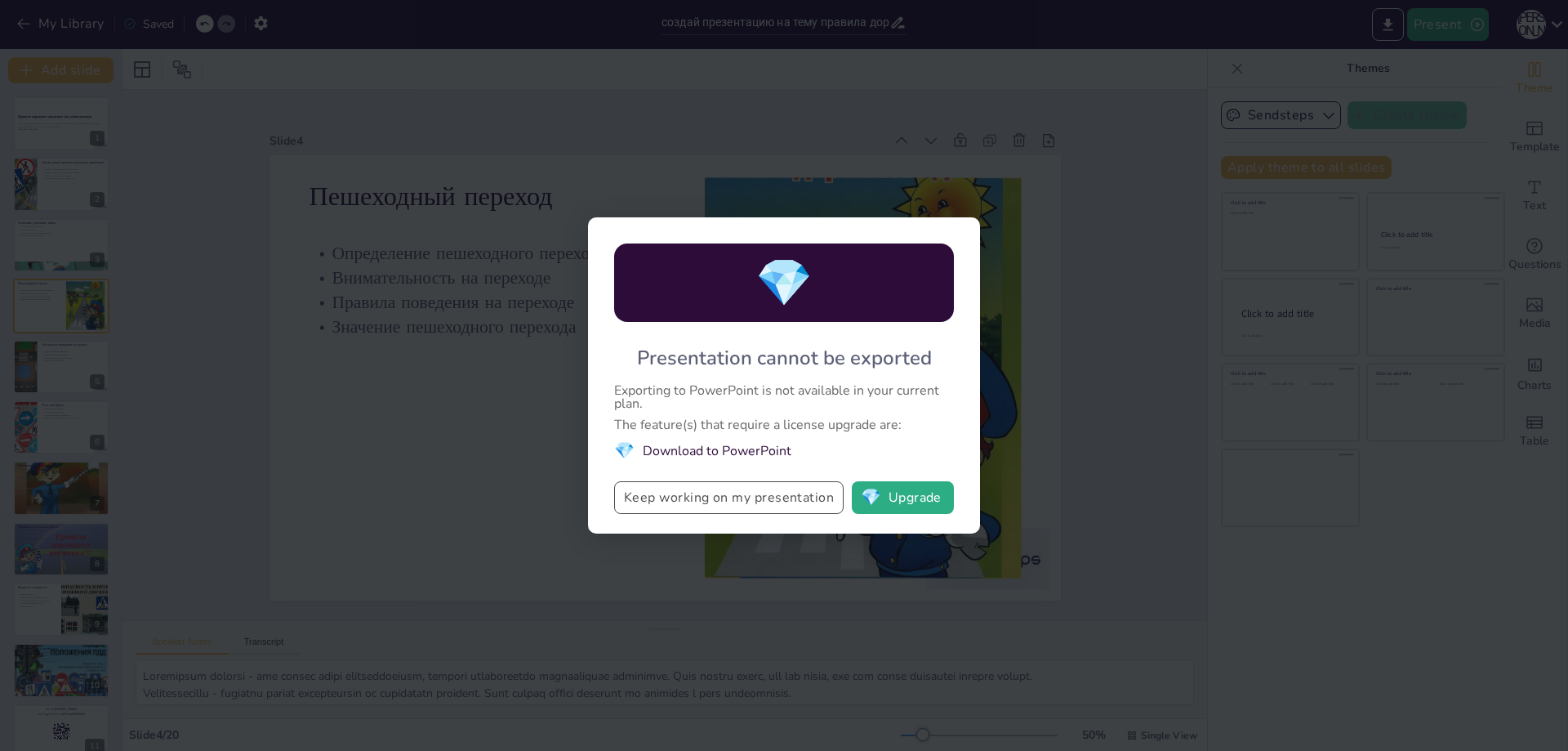
click at [799, 493] on button "Keep working on my presentation" at bounding box center [728, 497] width 230 height 32
checkbox input "true"
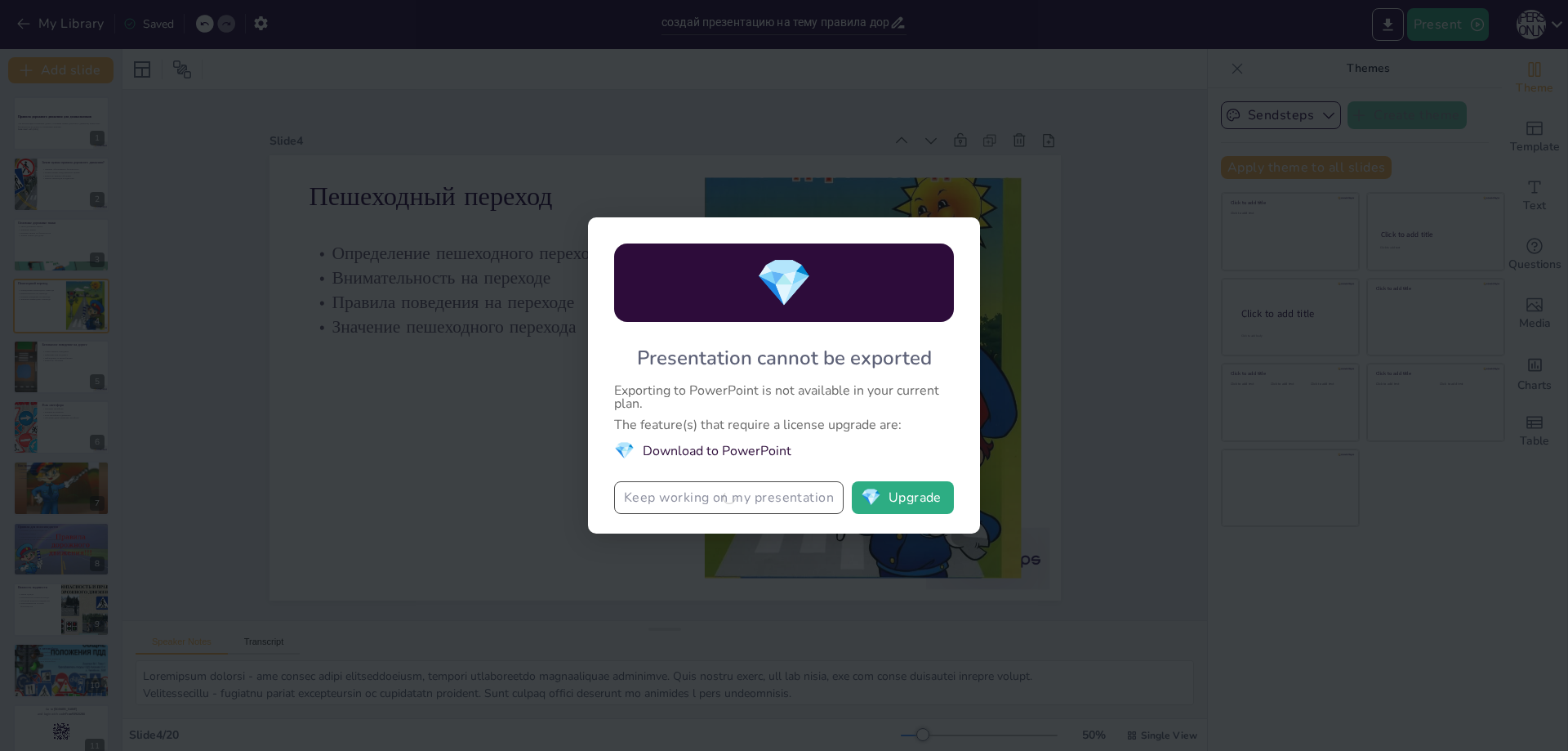
checkbox input "true"
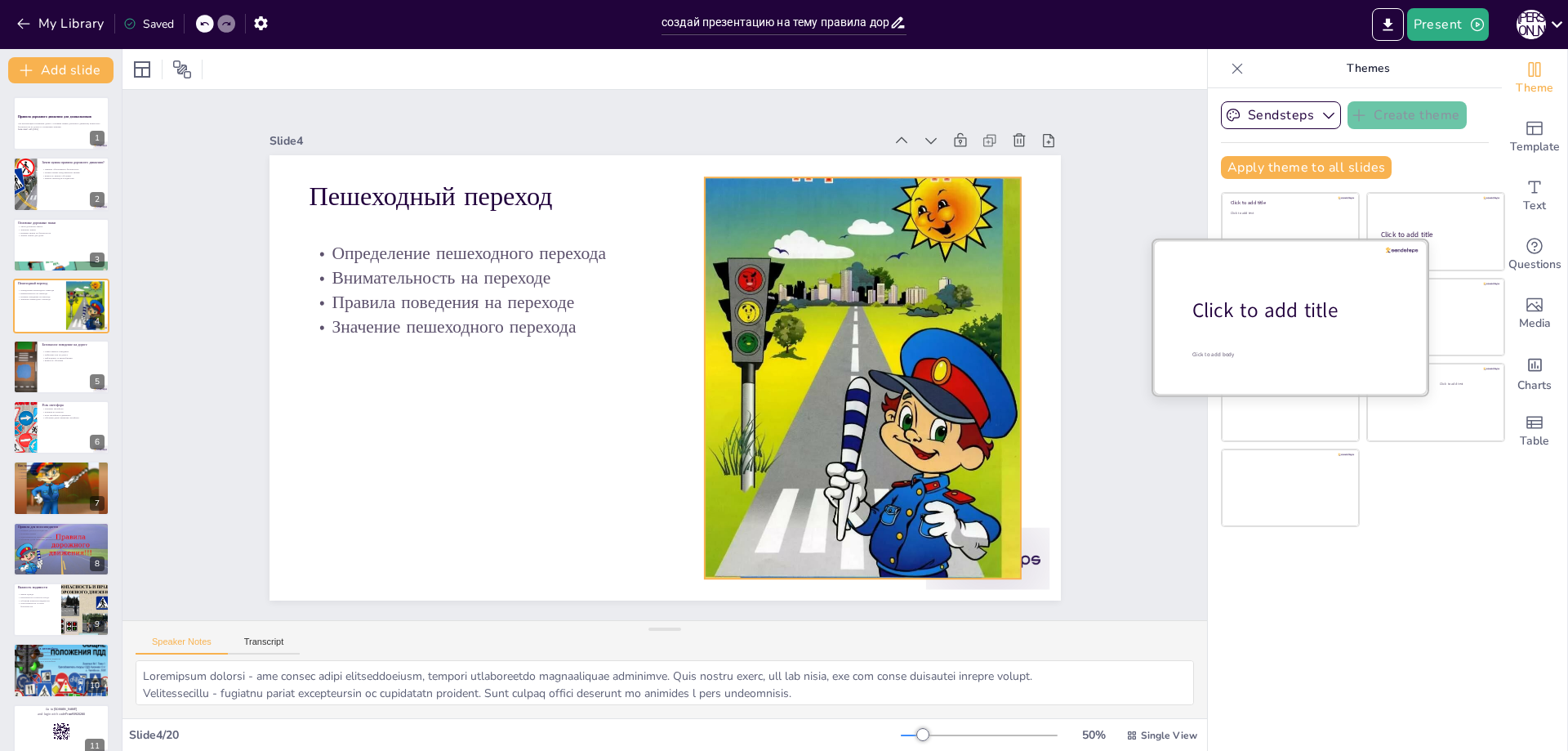
checkbox input "true"
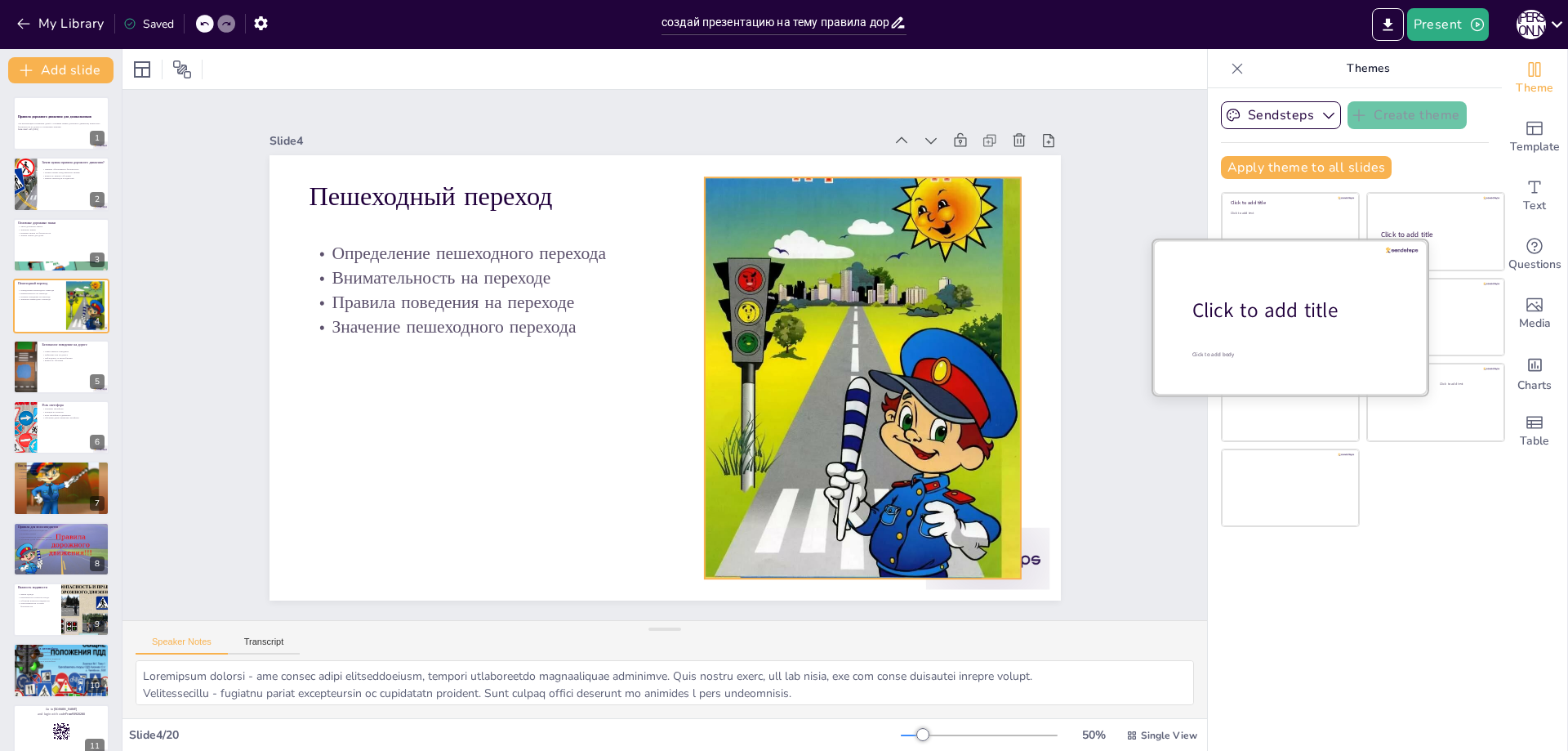
checkbox input "true"
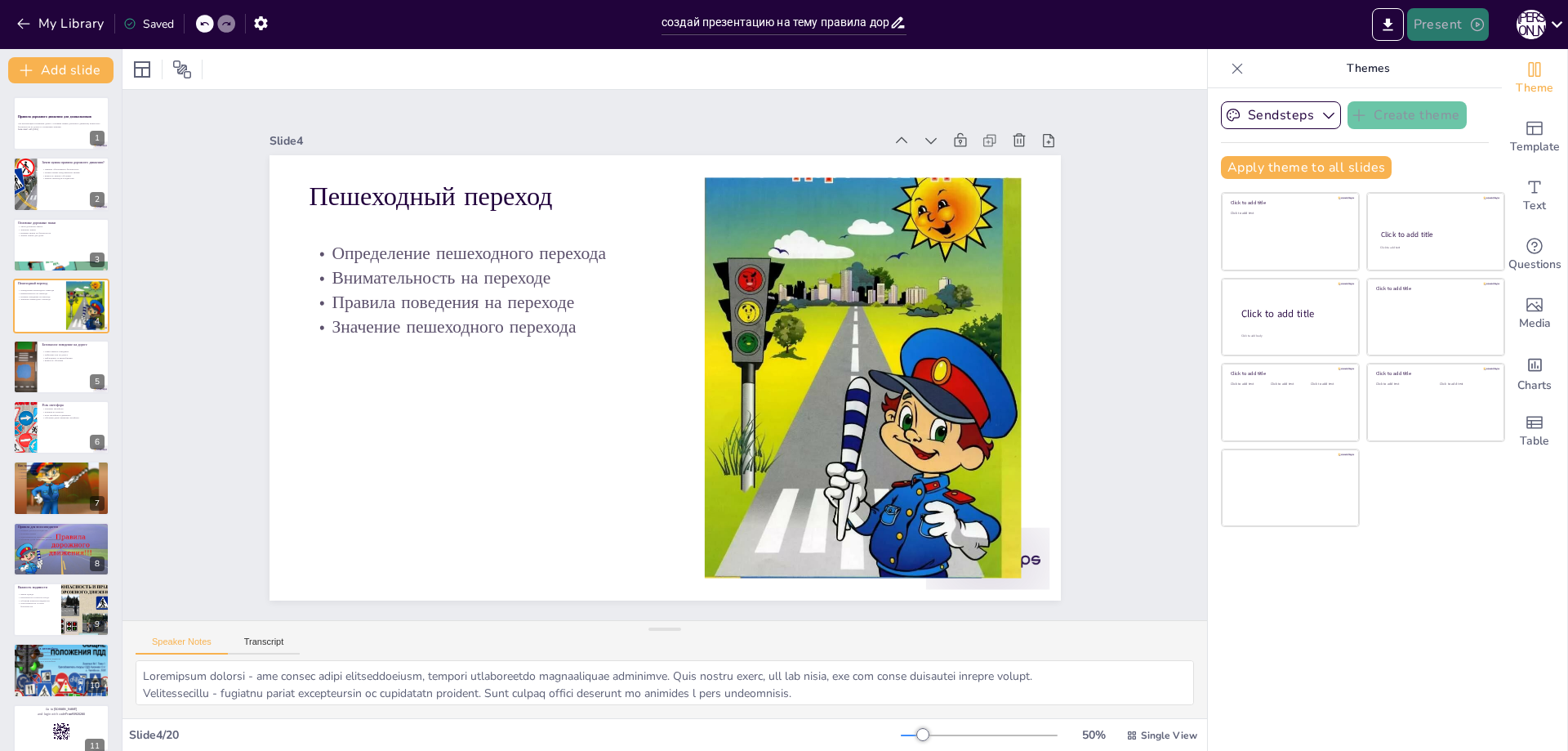
click at [1446, 26] on button "Present" at bounding box center [1448, 25] width 82 height 32
click at [1388, 26] on div at bounding box center [784, 375] width 1568 height 751
click at [1388, 26] on icon "Export to PowerPoint" at bounding box center [1388, 25] width 17 height 17
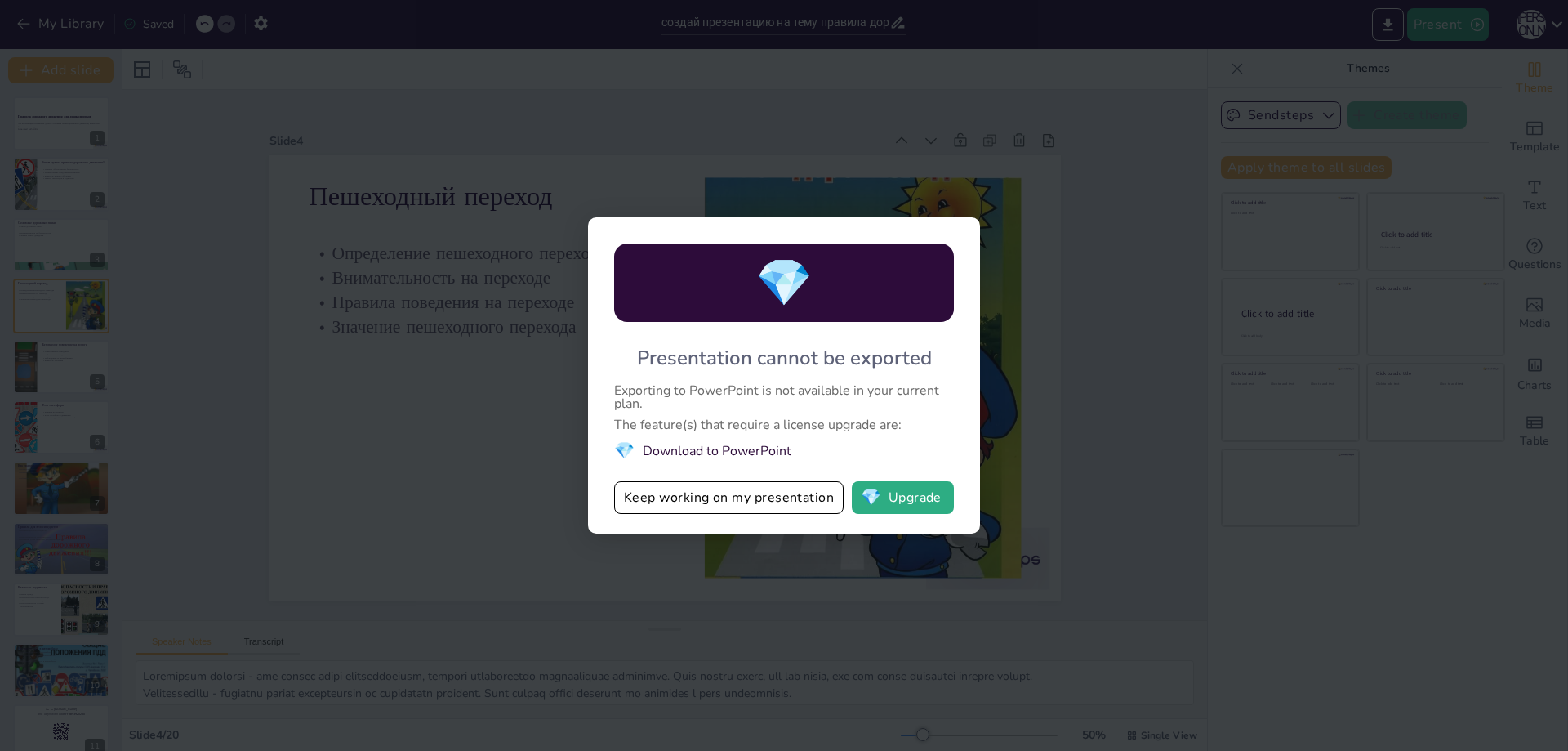
click at [642, 352] on div "Presentation cannot be exported" at bounding box center [784, 358] width 295 height 26
click at [649, 481] on div "💎 Presentation cannot be exported Exporting to PowerPoint is not available in y…" at bounding box center [783, 375] width 392 height 316
click at [650, 488] on button "Keep working on my presentation" at bounding box center [728, 497] width 230 height 32
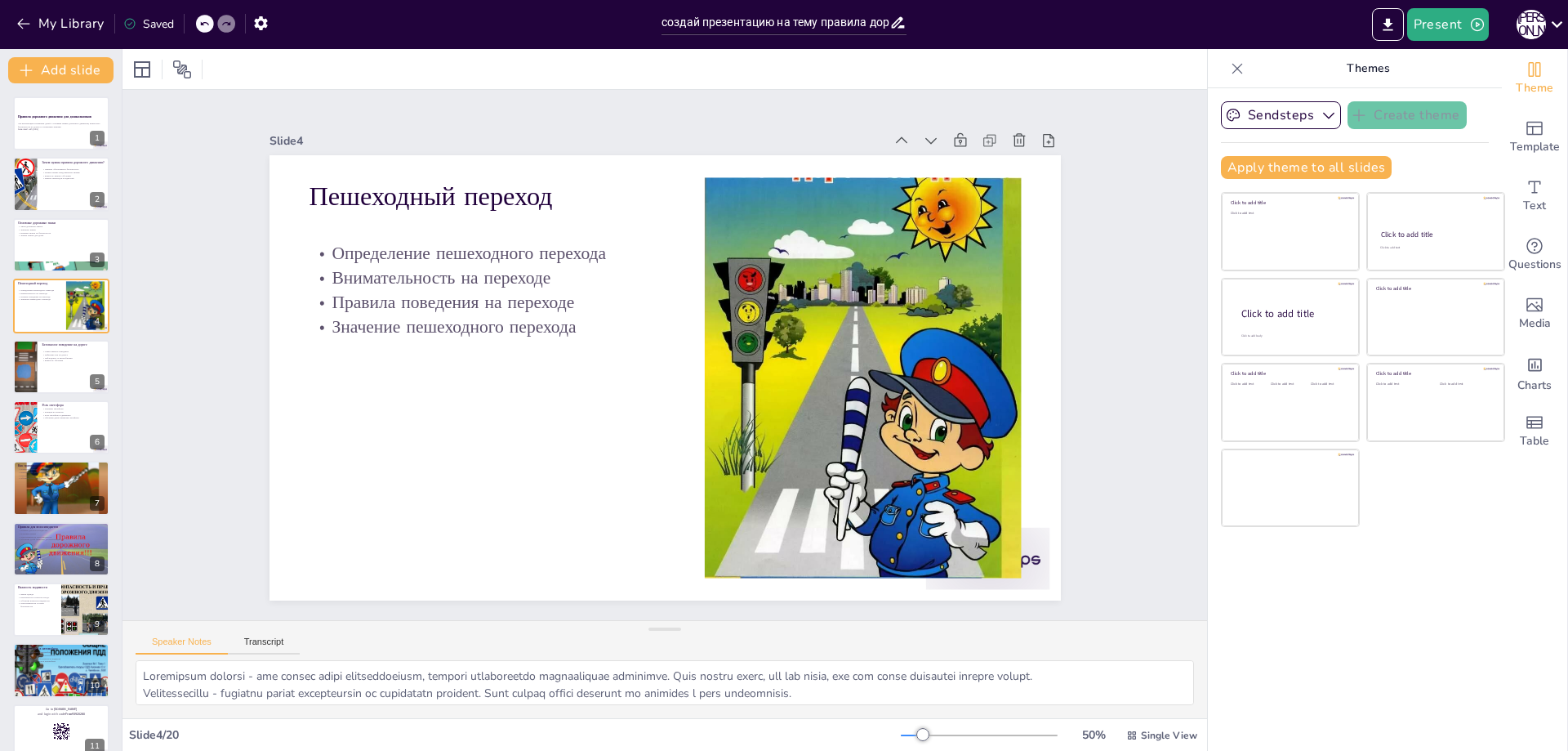
checkbox input "true"
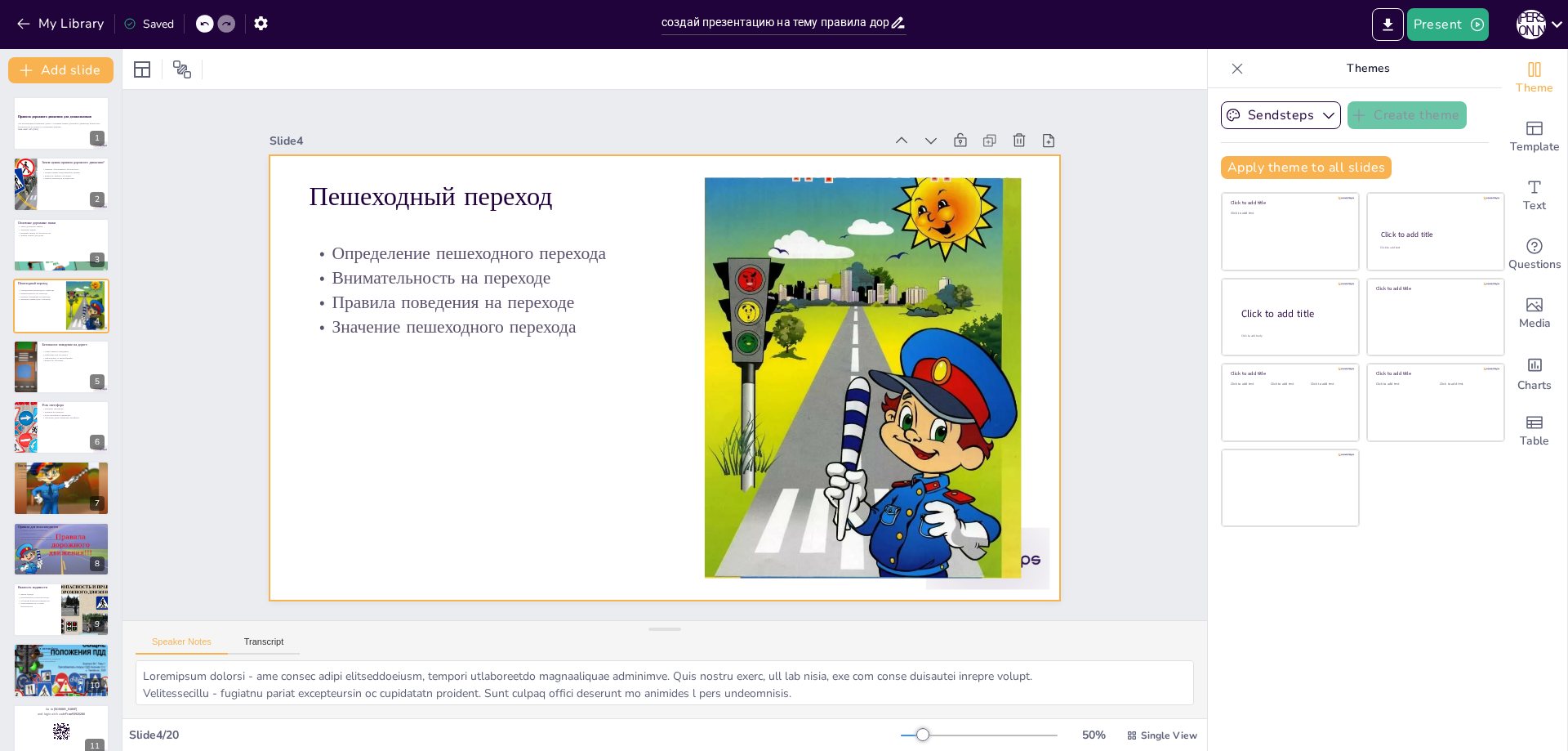
checkbox input "true"
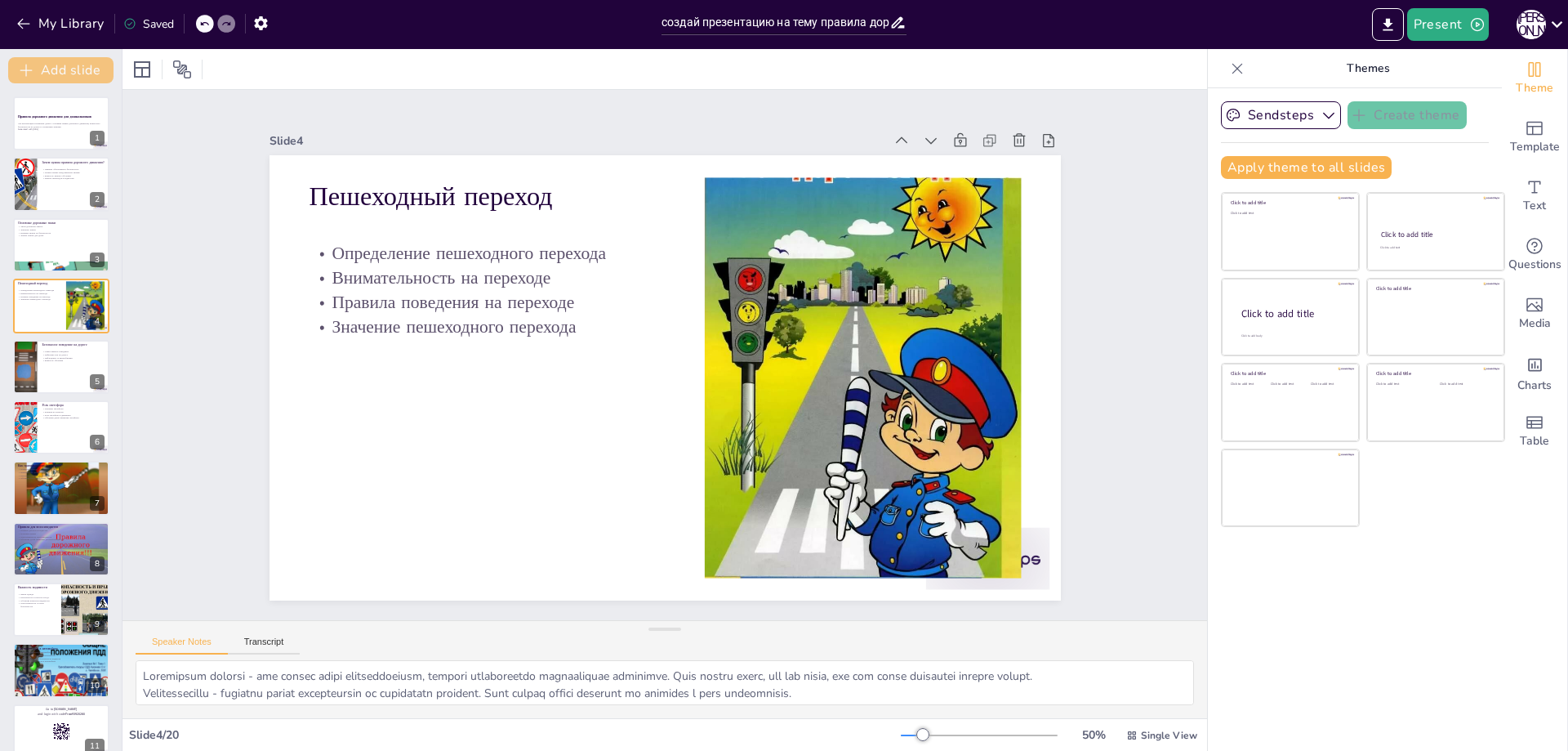
checkbox input "true"
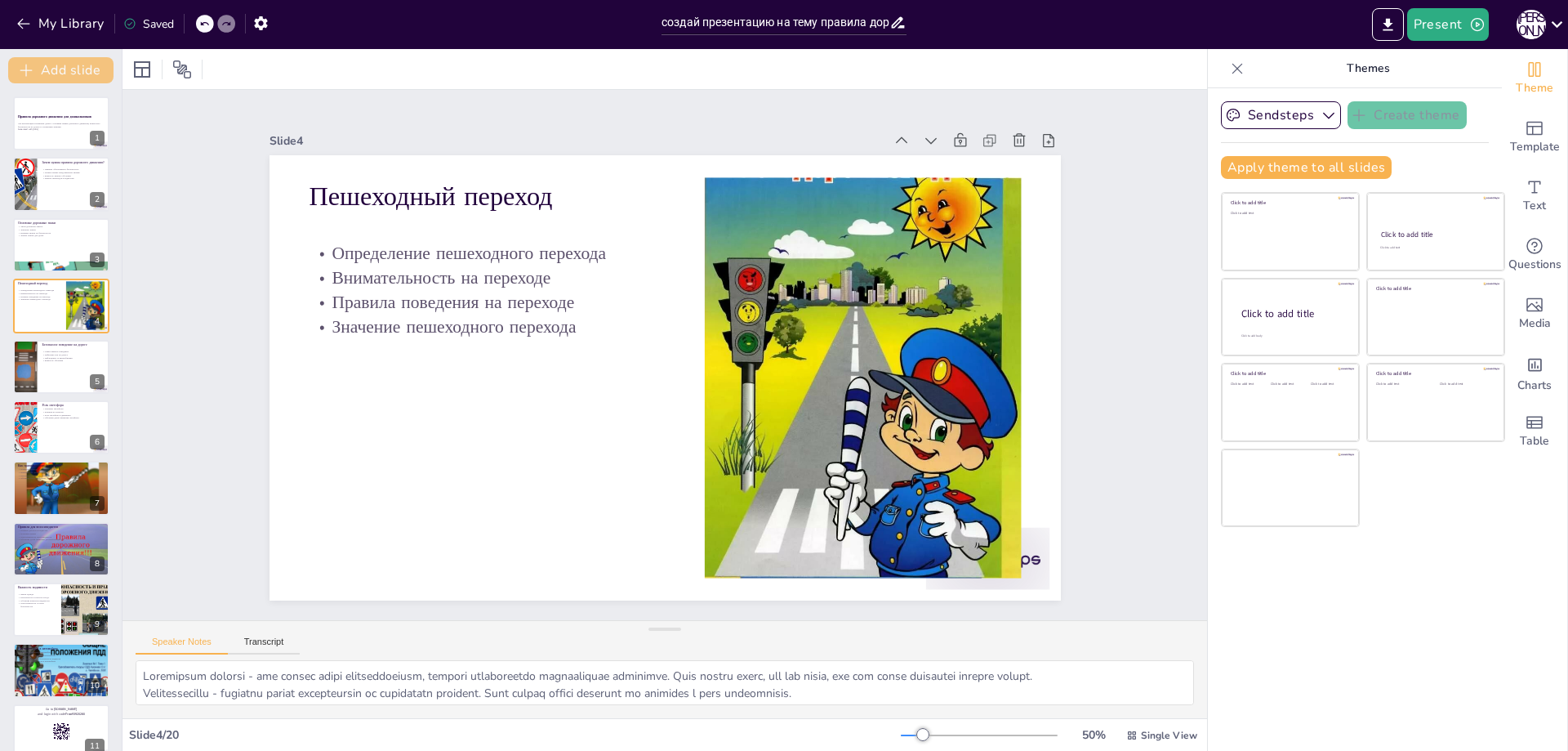
checkbox input "true"
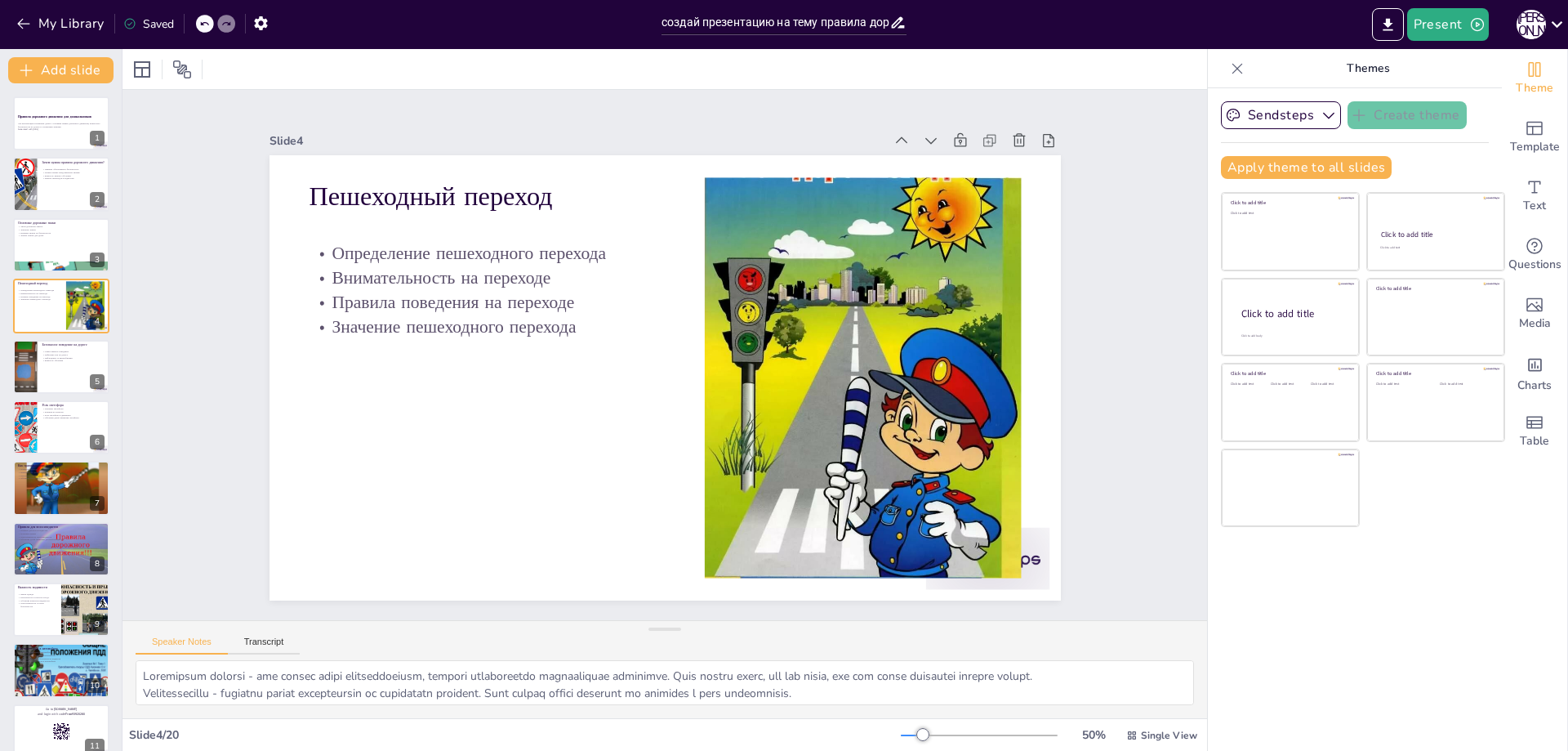
checkbox input "true"
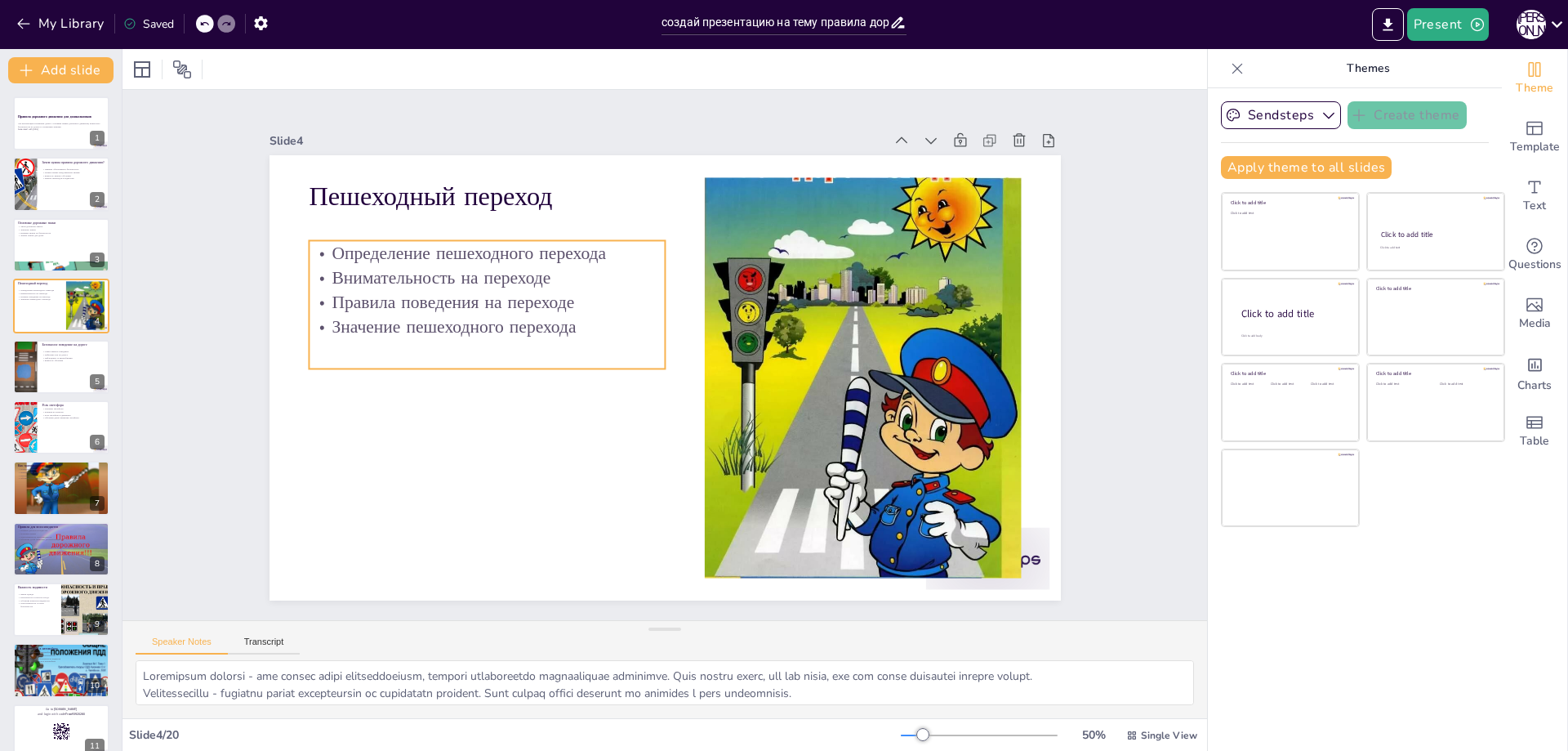
checkbox input "true"
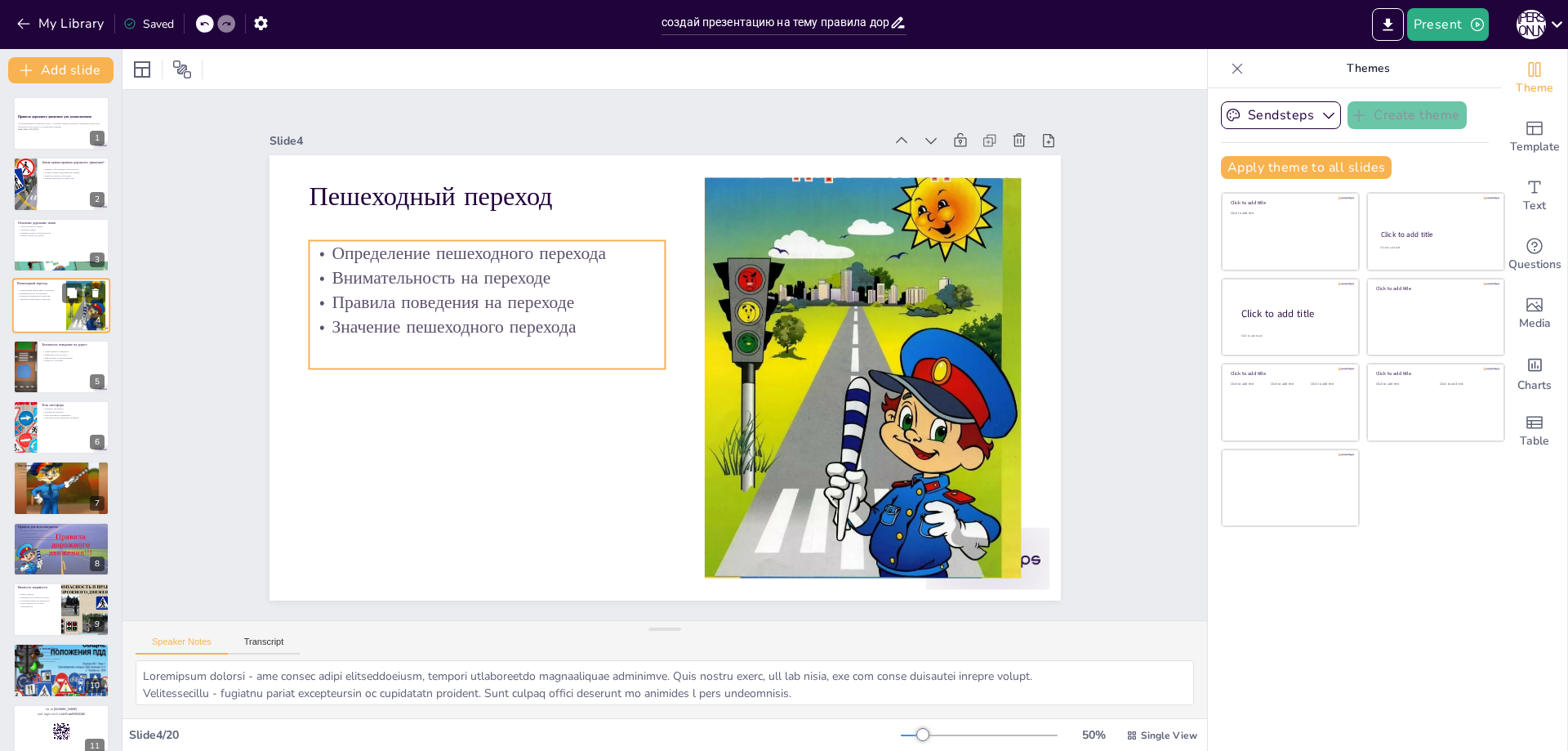
checkbox input "true"
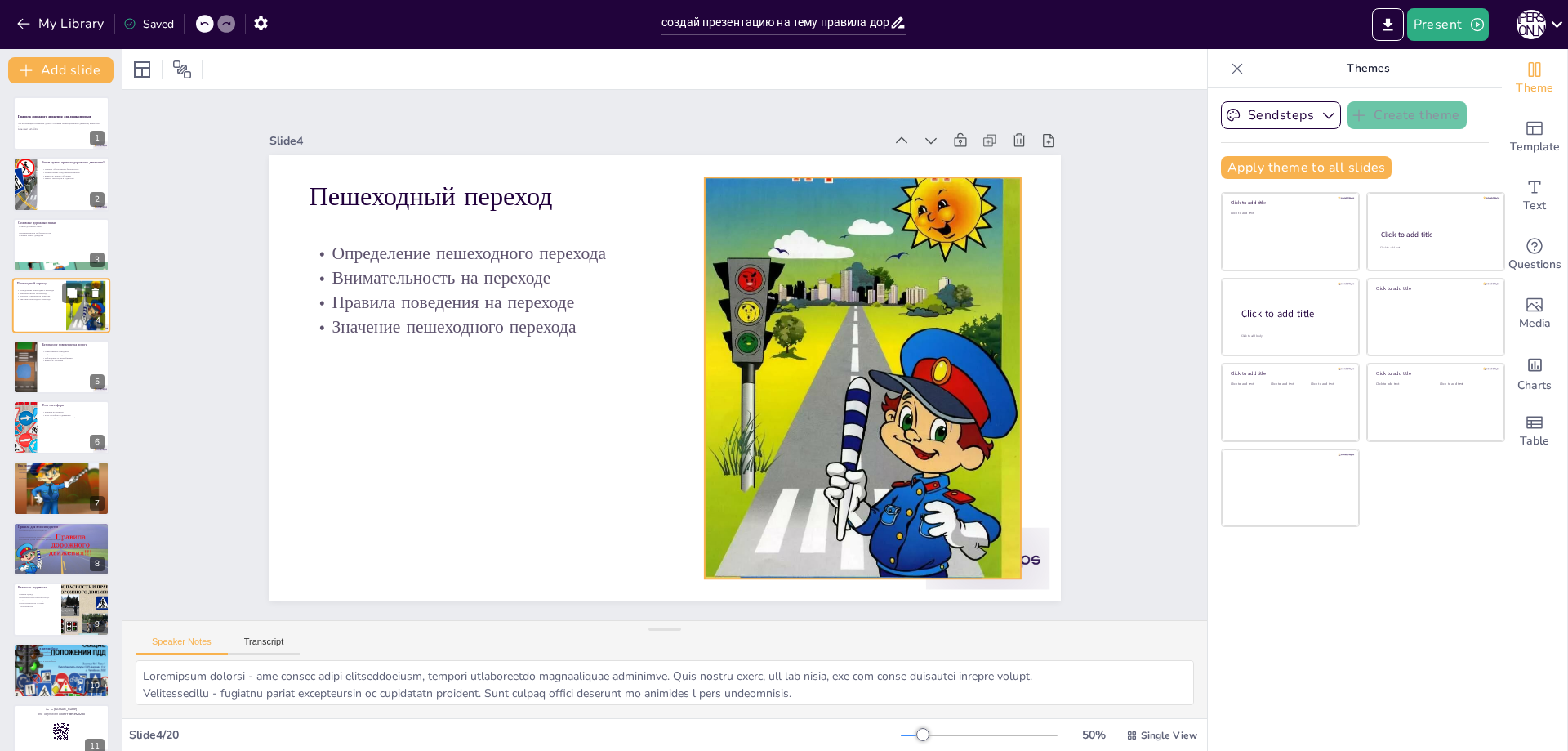
checkbox input "true"
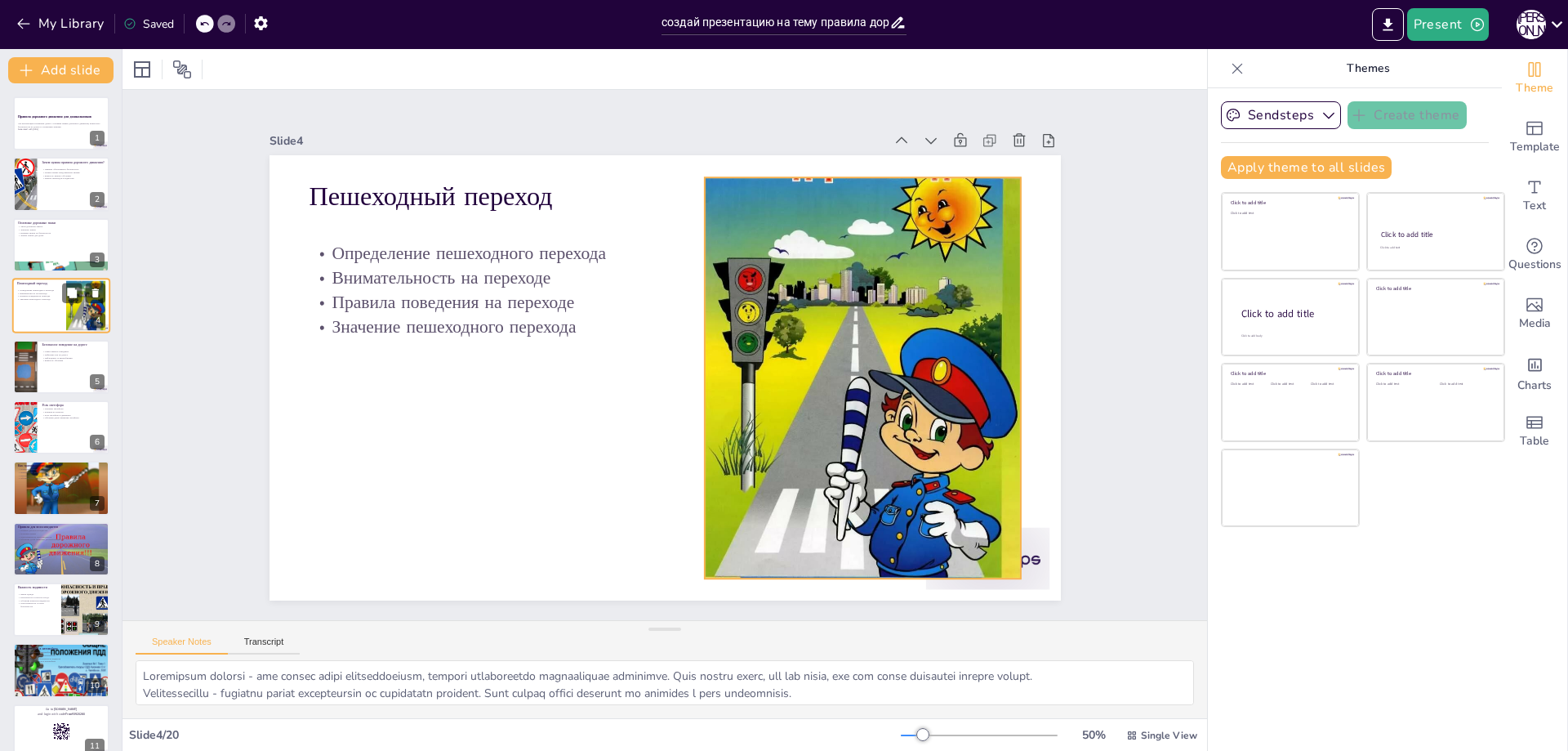
checkbox input "true"
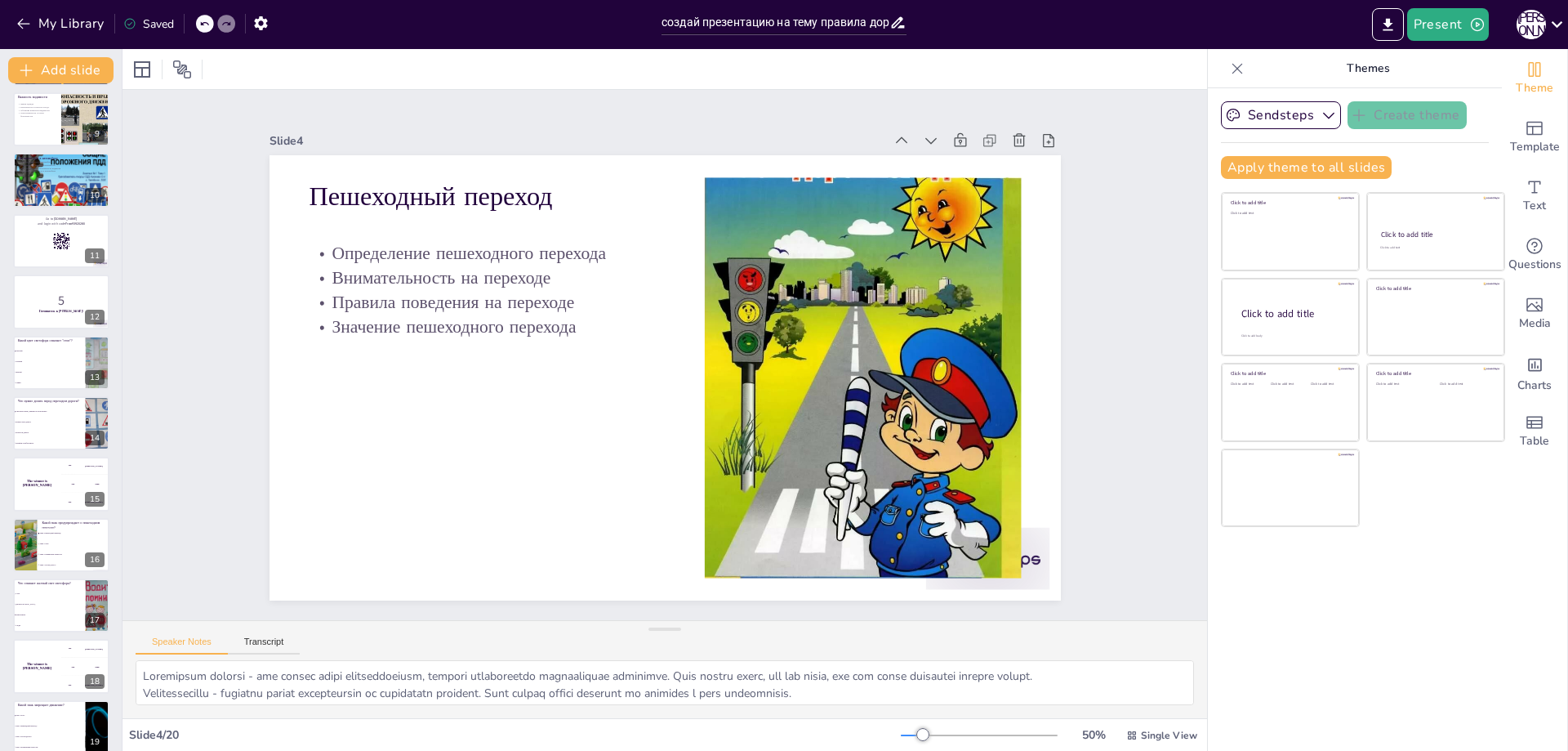
checkbox input "true"
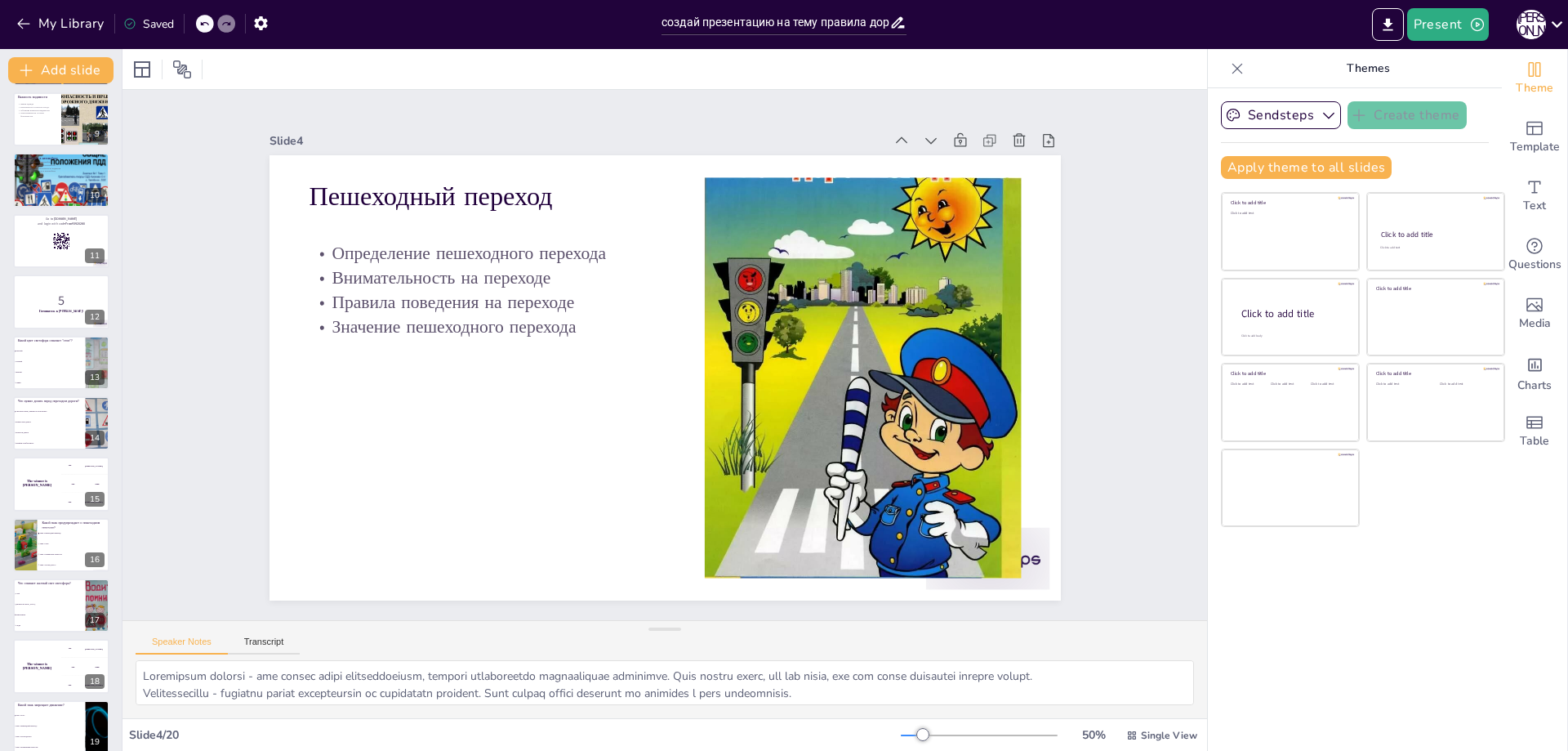
checkbox input "true"
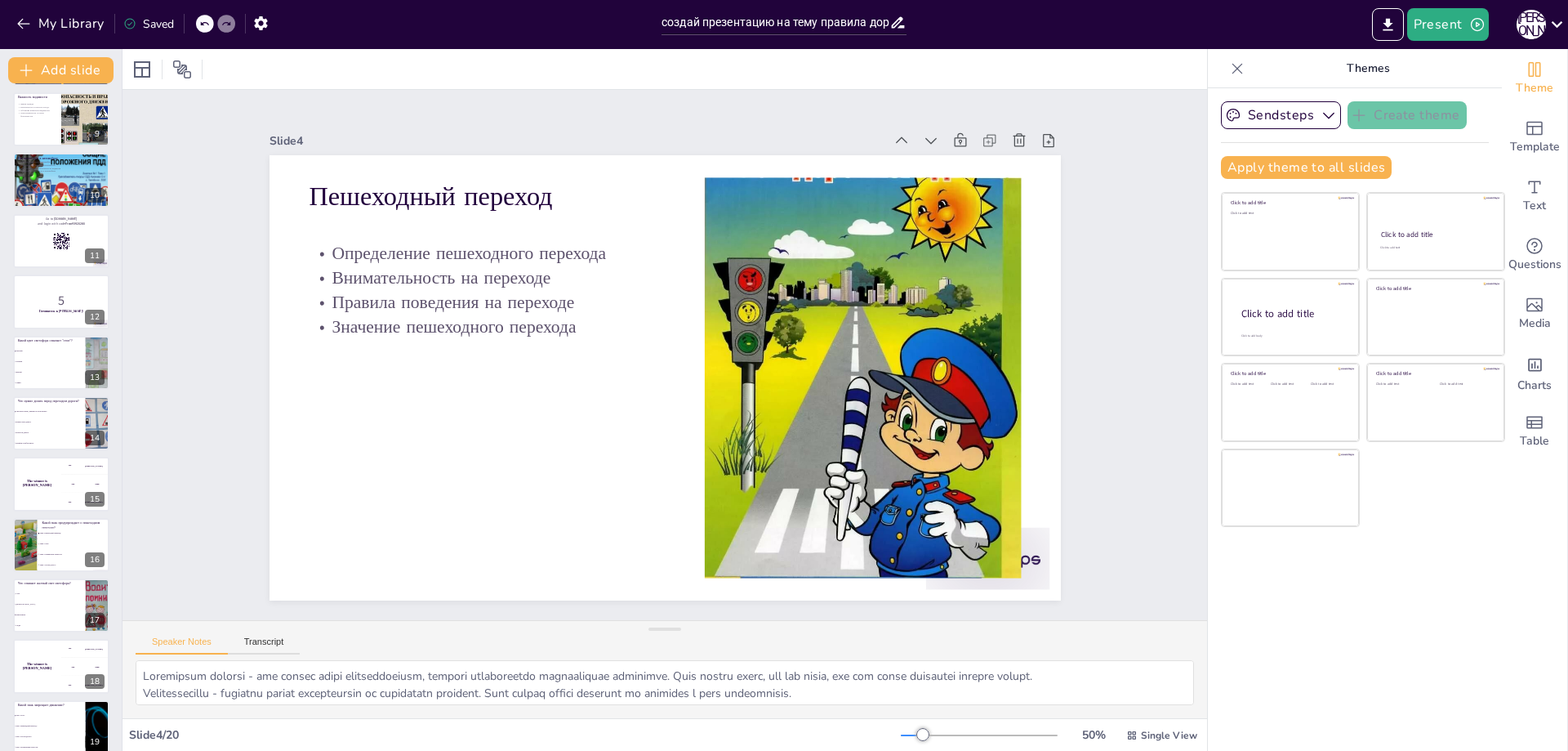
scroll to position [568, 0]
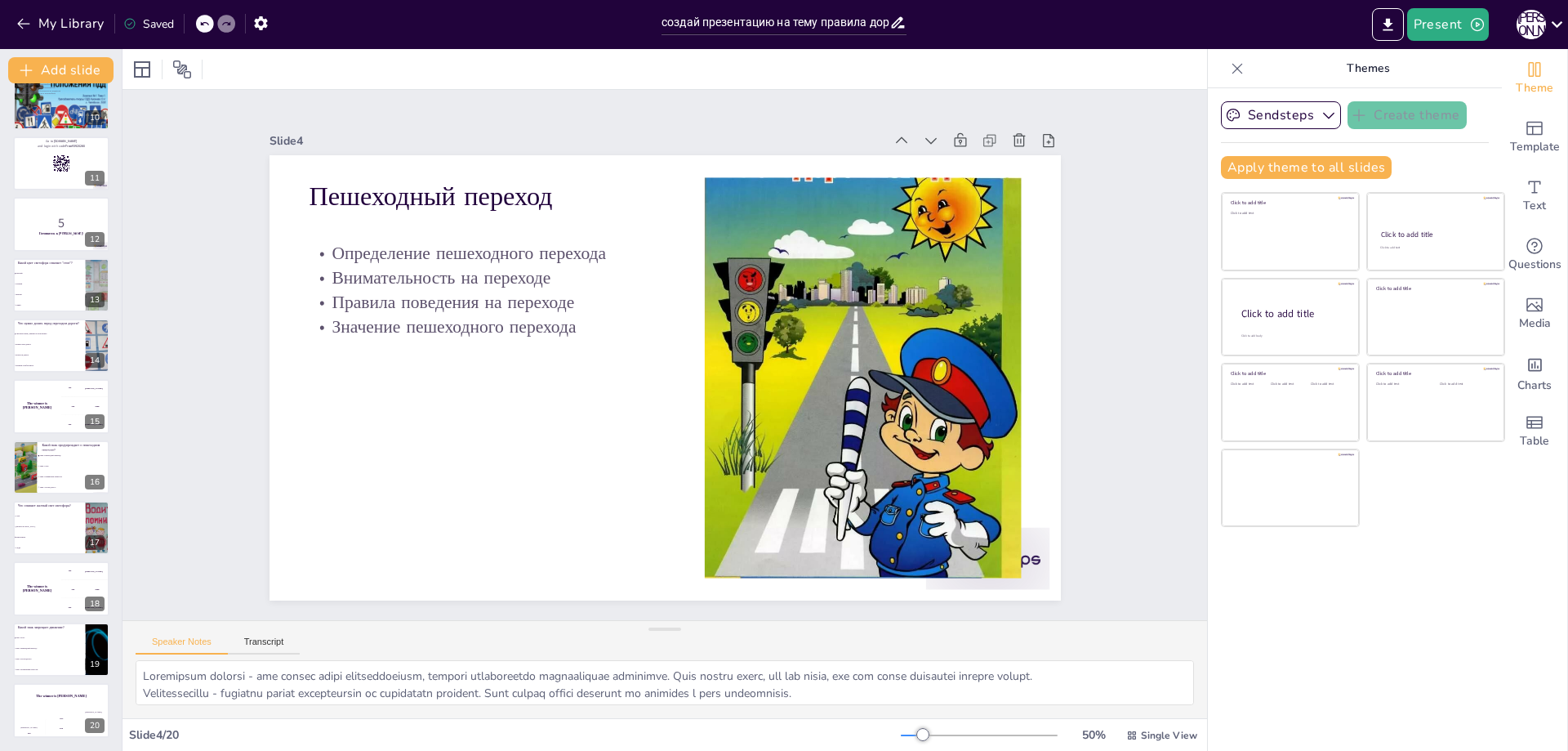
checkbox input "true"
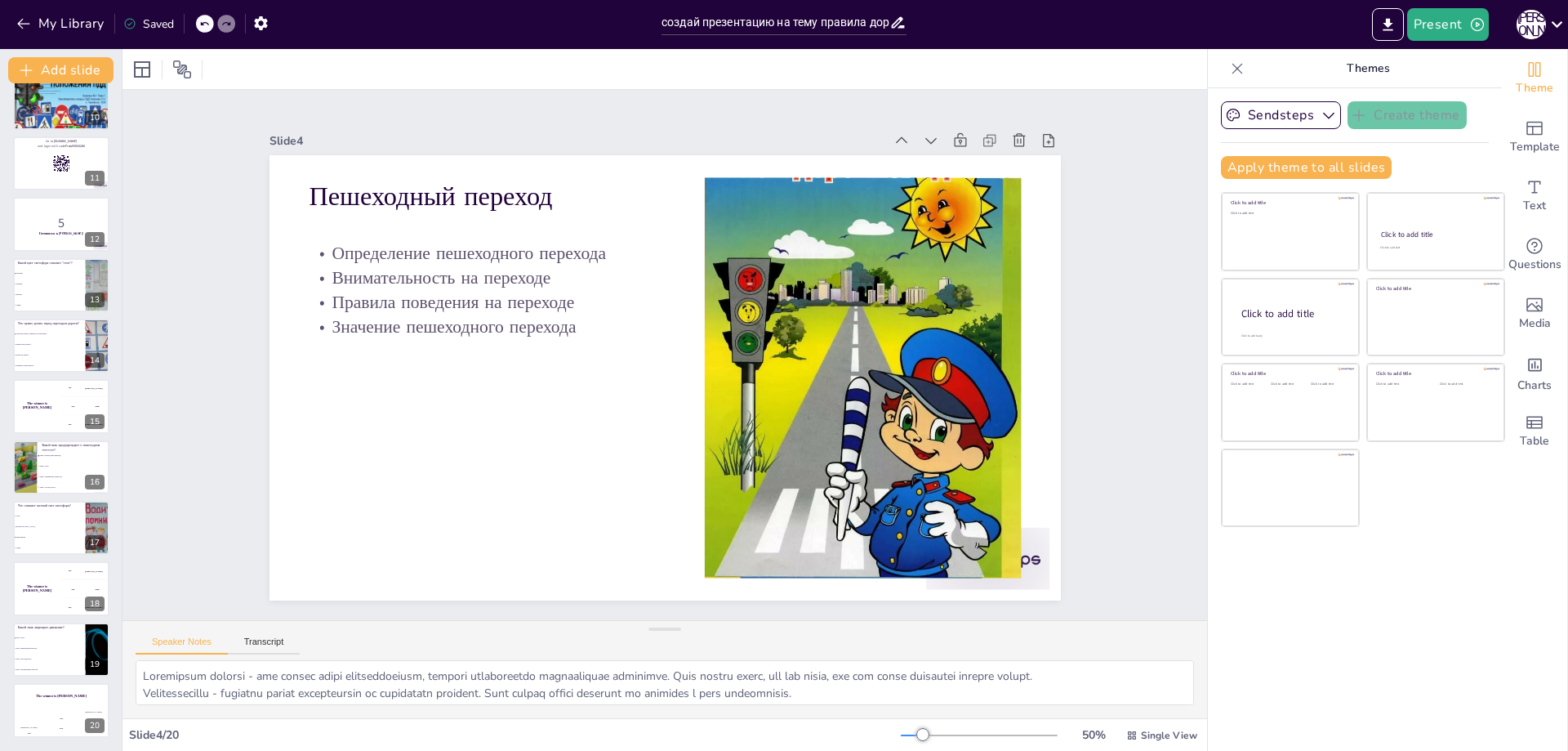
checkbox input "true"
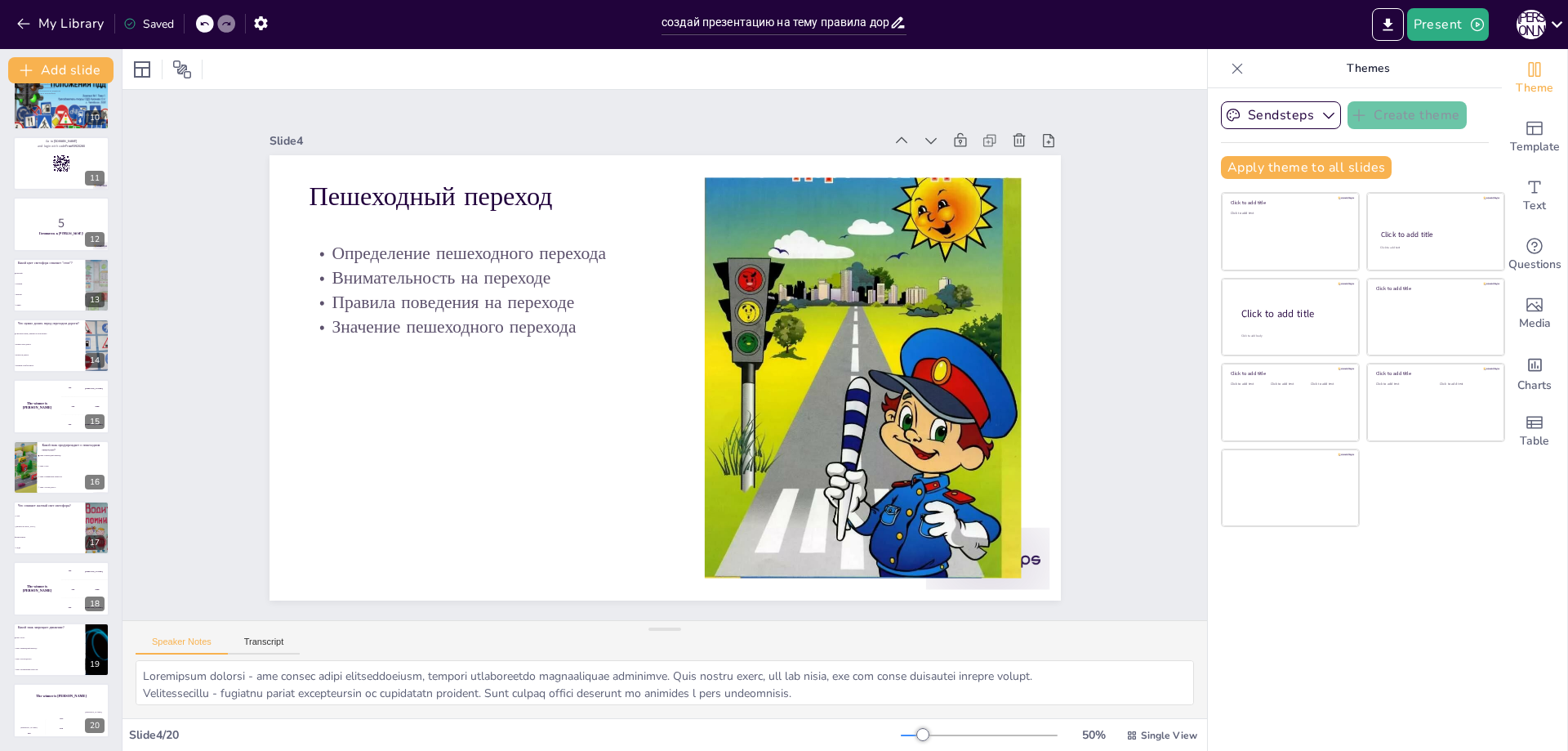
checkbox input "true"
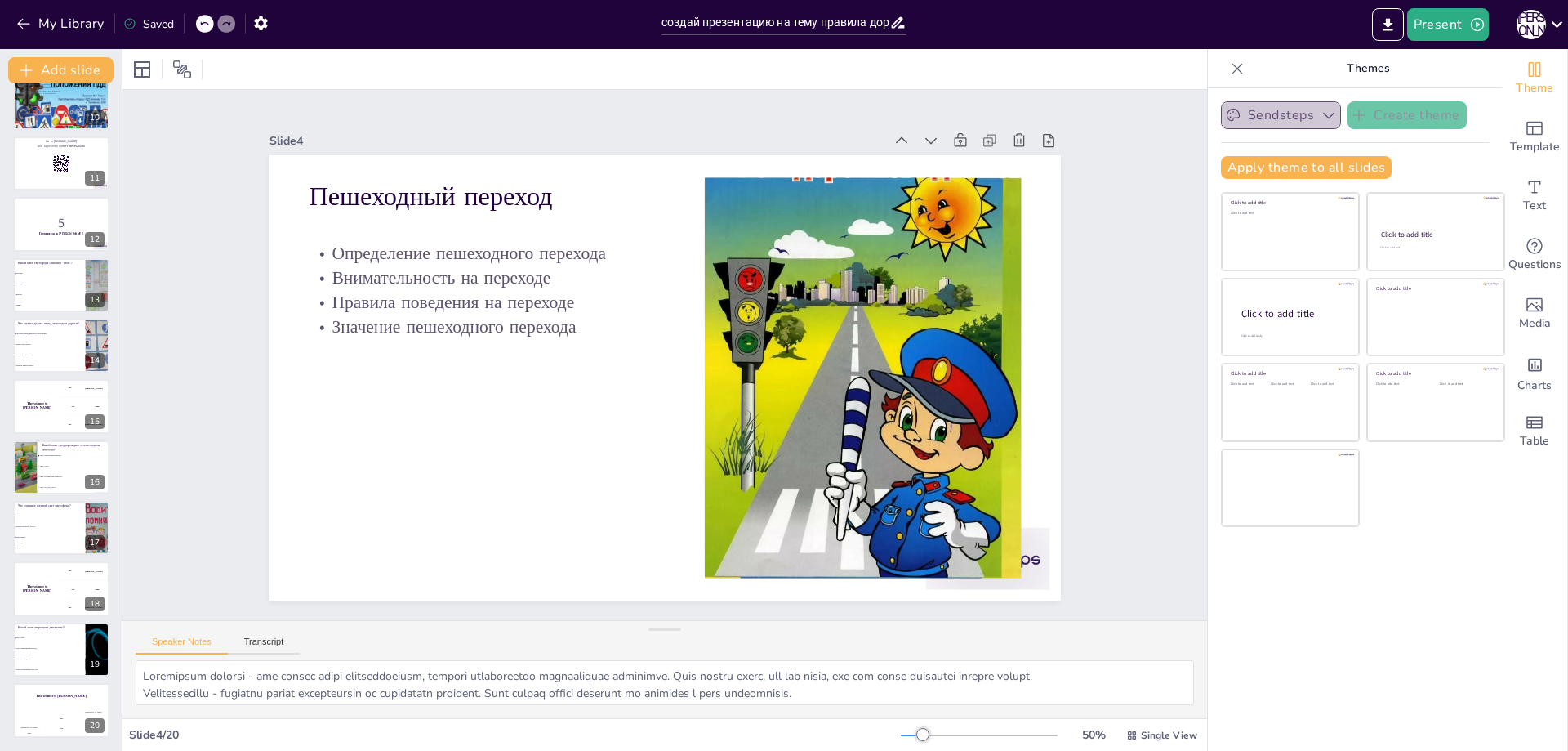
click at [1282, 122] on button "Sendsteps" at bounding box center [1281, 115] width 120 height 28
click at [1391, 19] on icon "Export to PowerPoint" at bounding box center [1388, 25] width 17 height 17
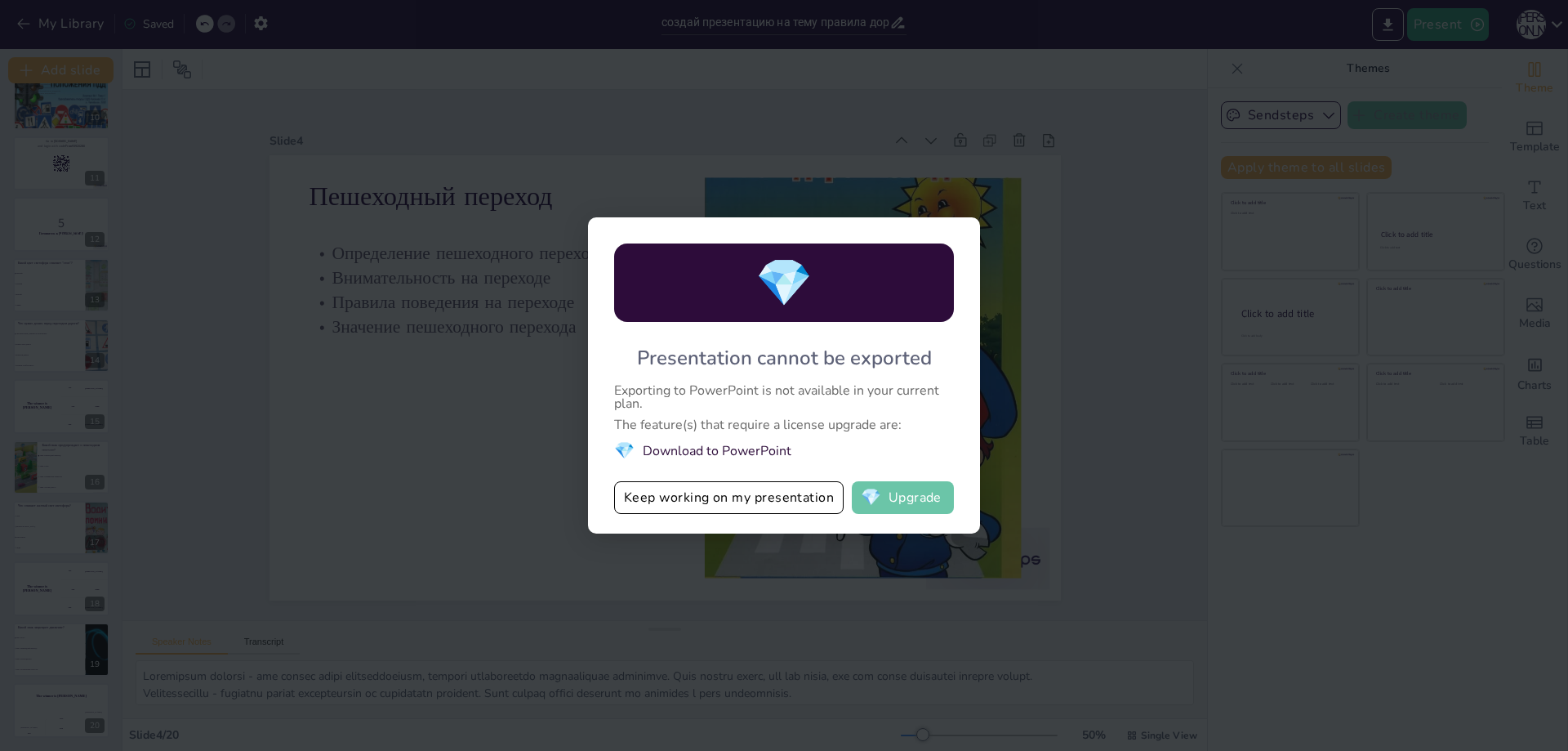
click at [904, 496] on button "💎 Upgrade" at bounding box center [903, 497] width 102 height 32
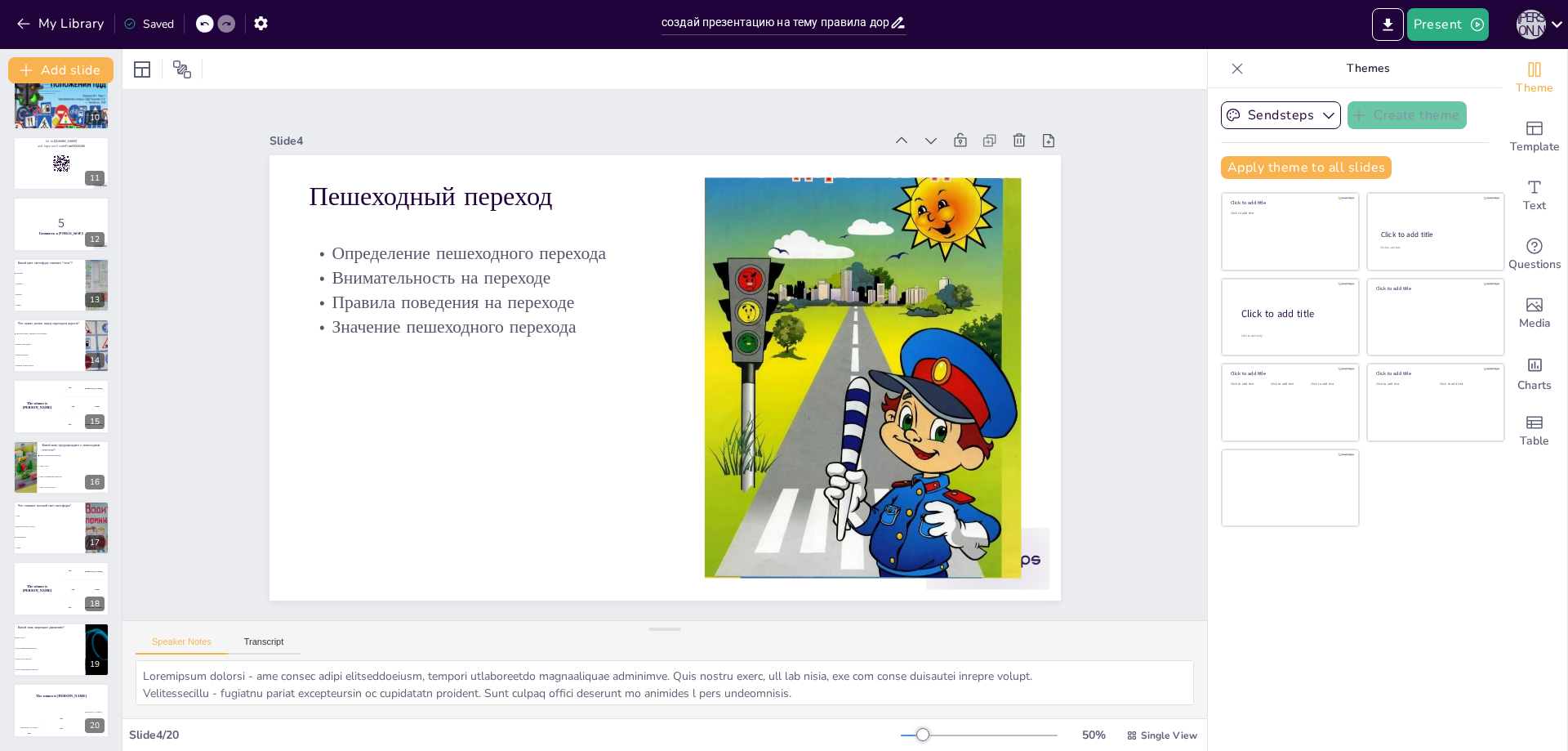
click at [1540, 23] on div "Г [PERSON_NAME]" at bounding box center [1531, 24] width 29 height 29
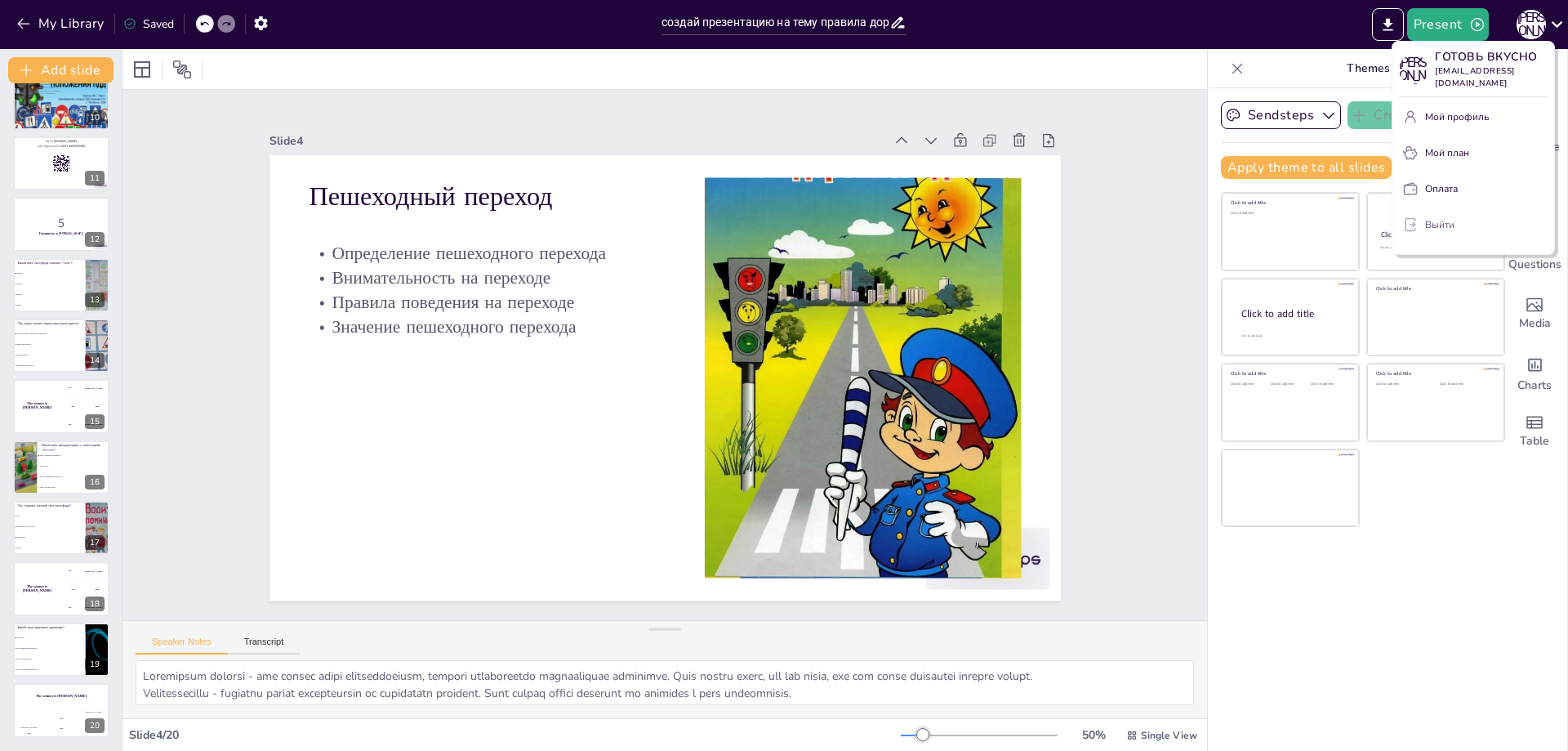
click at [1434, 218] on font "Выйти" at bounding box center [1440, 224] width 29 height 13
